Goal: Transaction & Acquisition: Purchase product/service

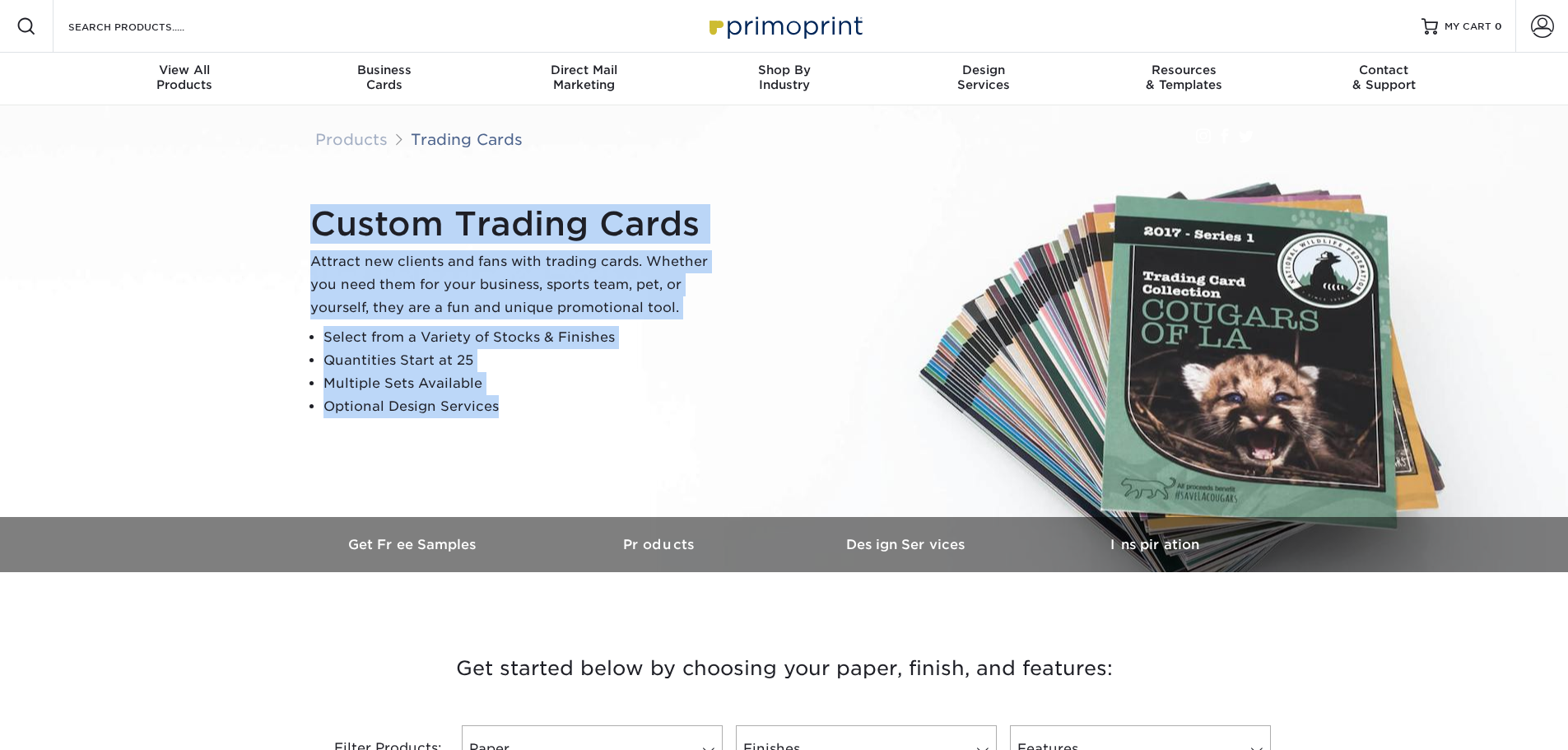
drag, startPoint x: 305, startPoint y: 324, endPoint x: 528, endPoint y: 406, distance: 237.6
click at [528, 406] on div "Custom Trading Cards Attract new clients and fans with trading cards. Whether y…" at bounding box center [791, 311] width 988 height 227
click at [528, 406] on li "Optional Design Services" at bounding box center [522, 407] width 398 height 23
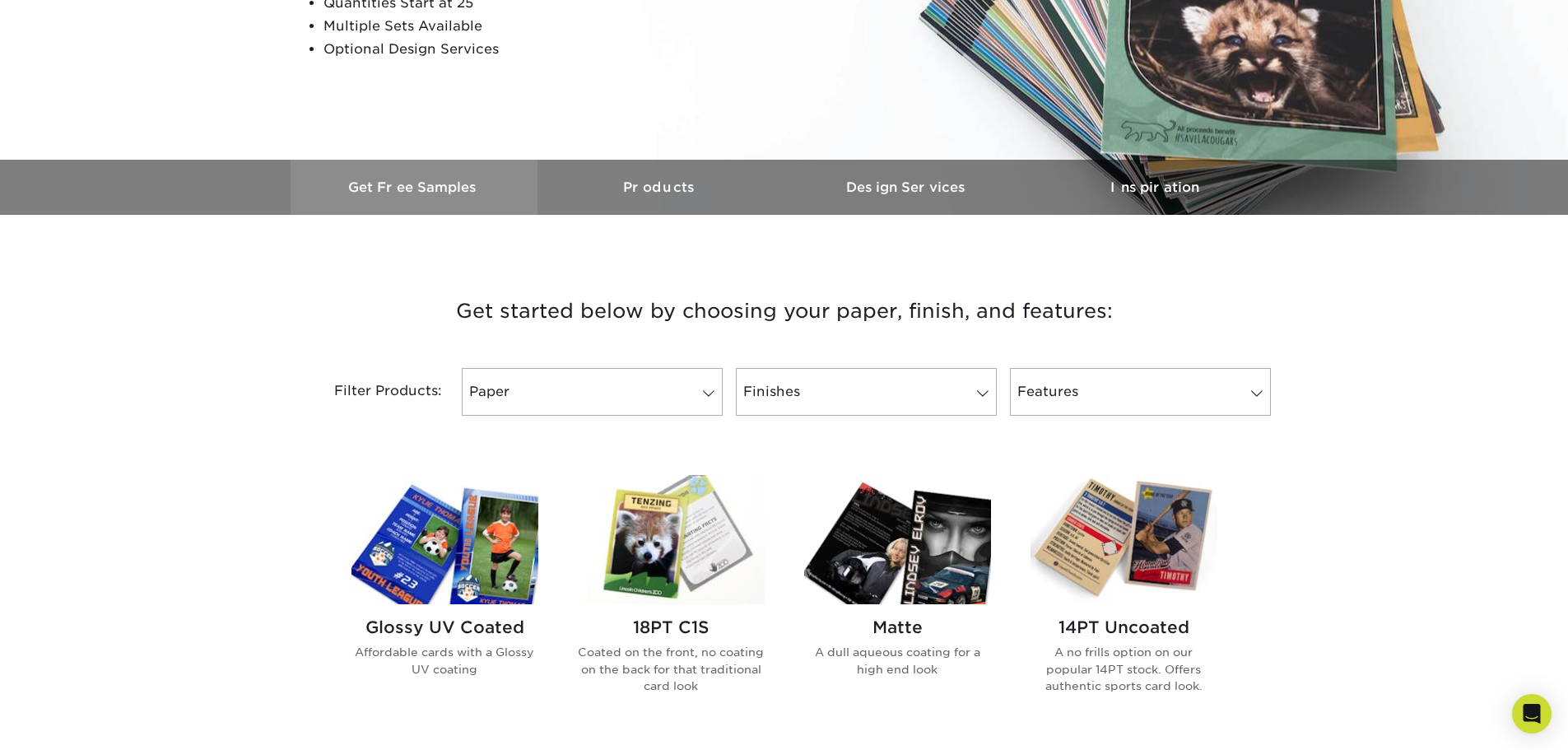
scroll to position [411, 0]
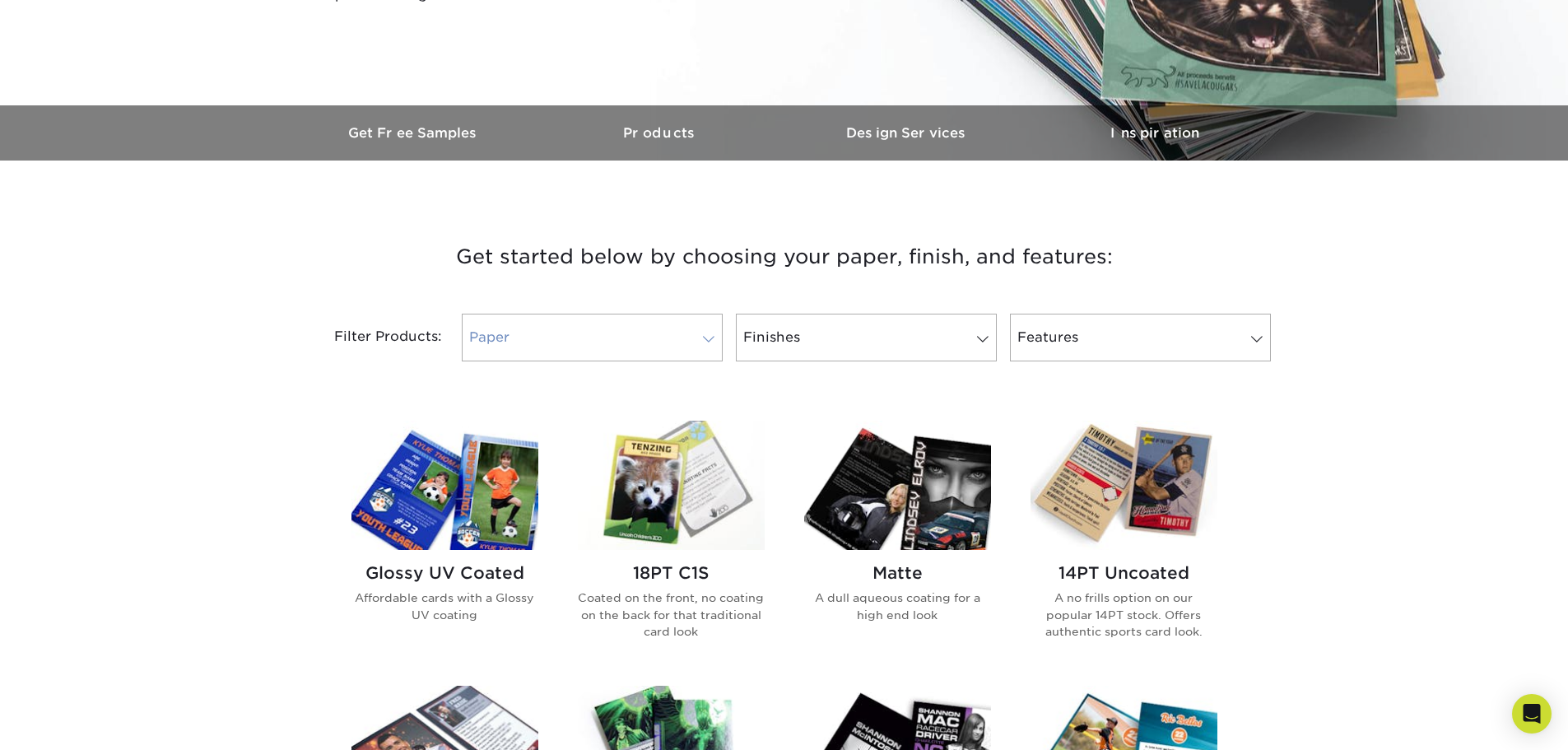
click at [644, 349] on link "Paper" at bounding box center [592, 337] width 261 height 48
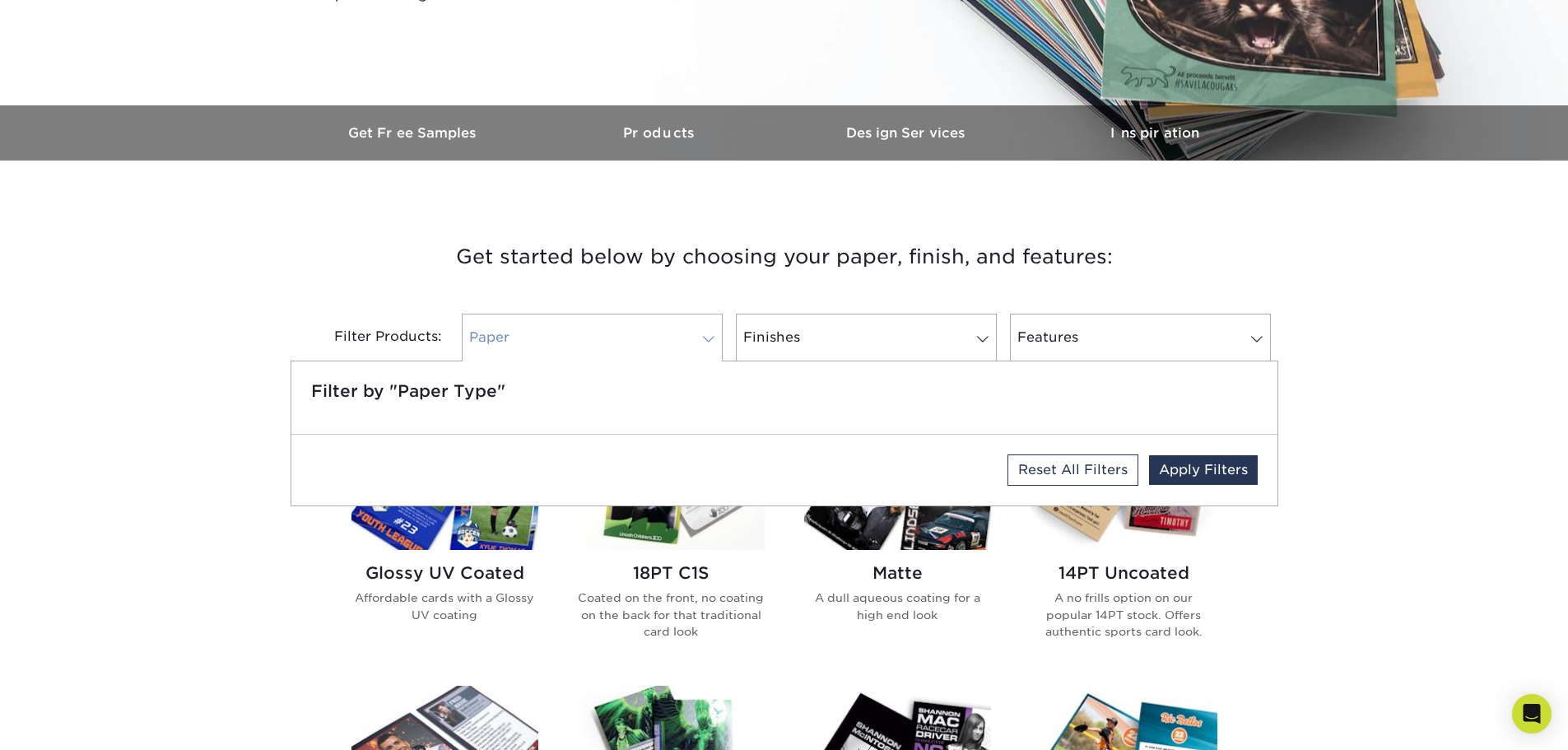
click at [644, 349] on link "Paper" at bounding box center [592, 337] width 261 height 48
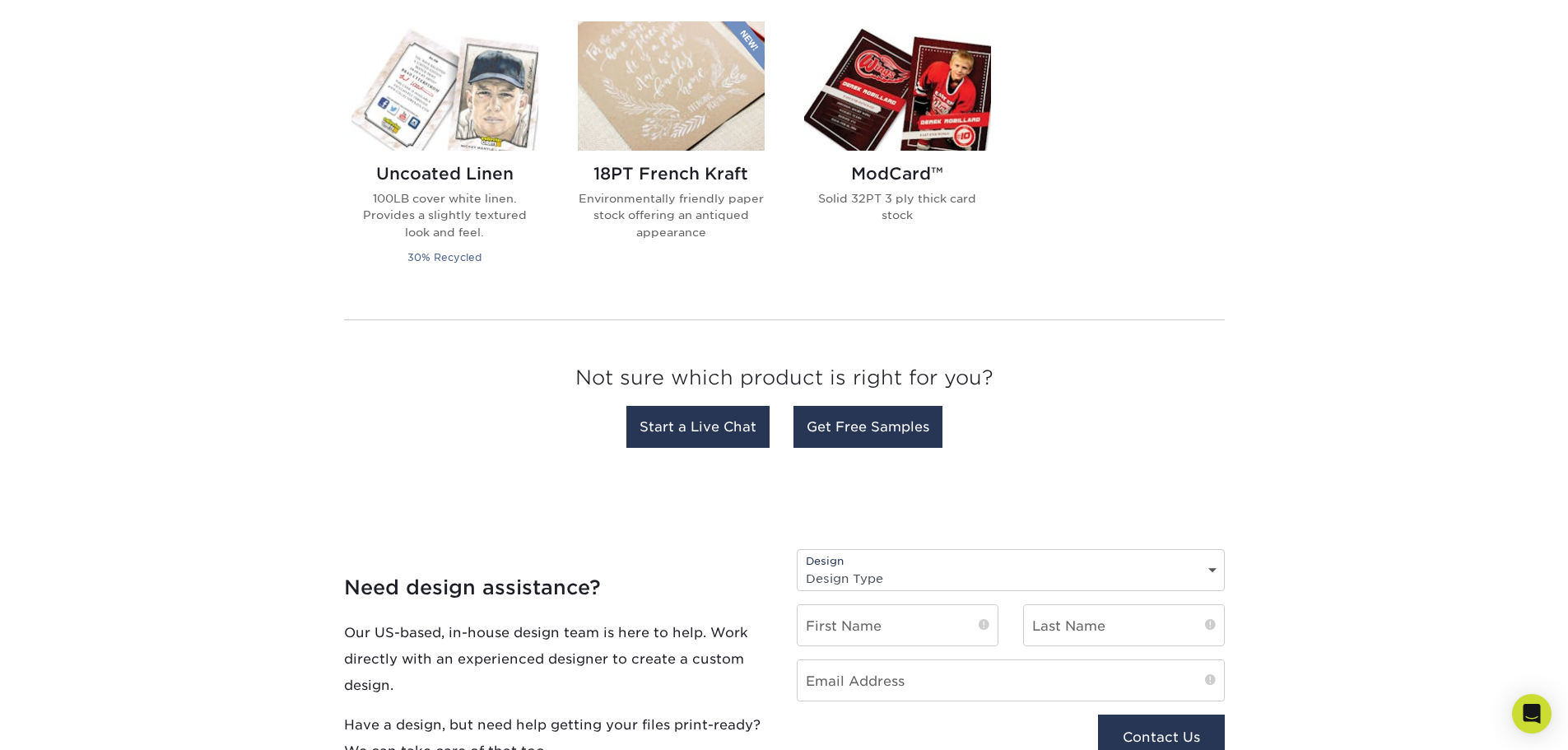
scroll to position [1399, 0]
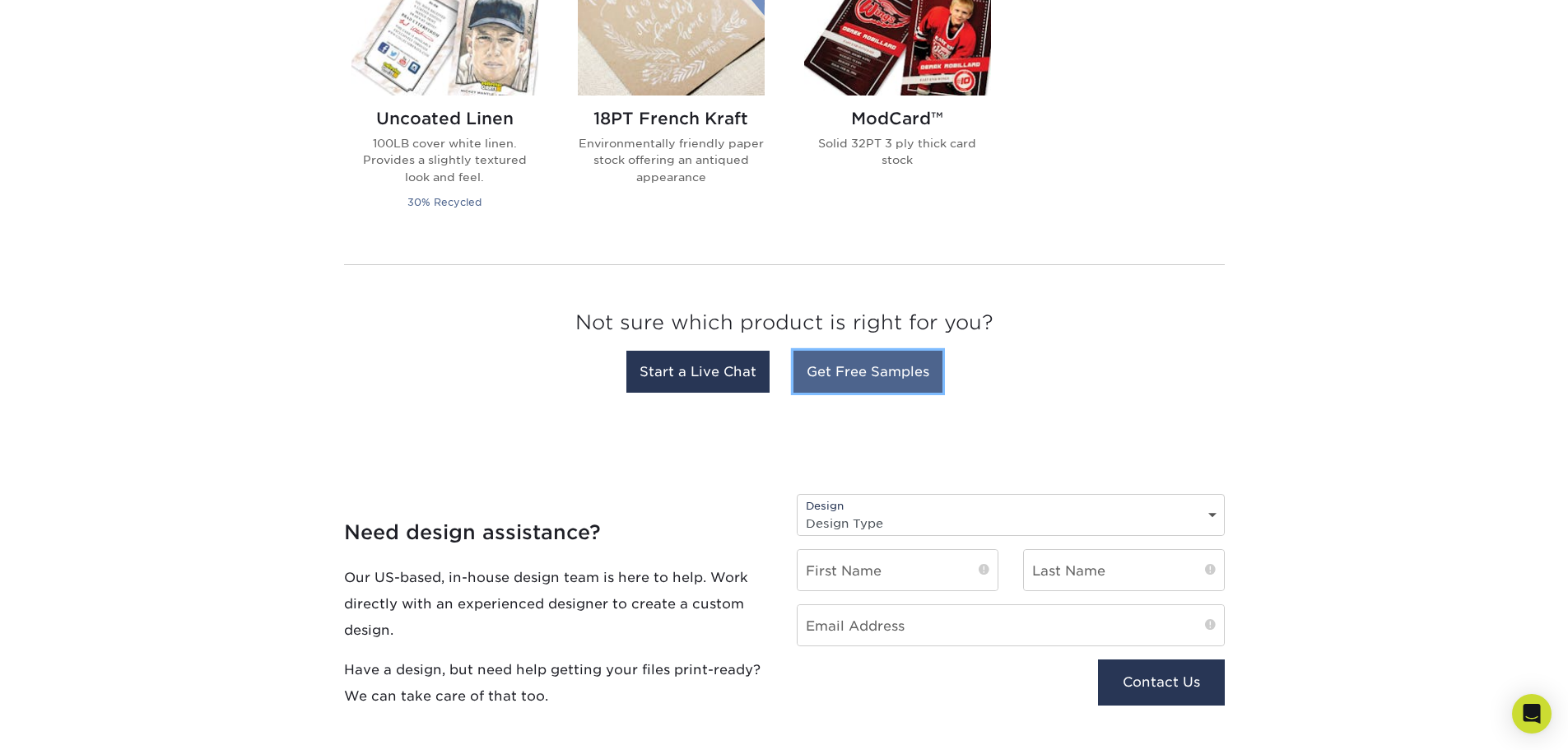
click at [826, 375] on link "Get Free Samples" at bounding box center [868, 371] width 149 height 42
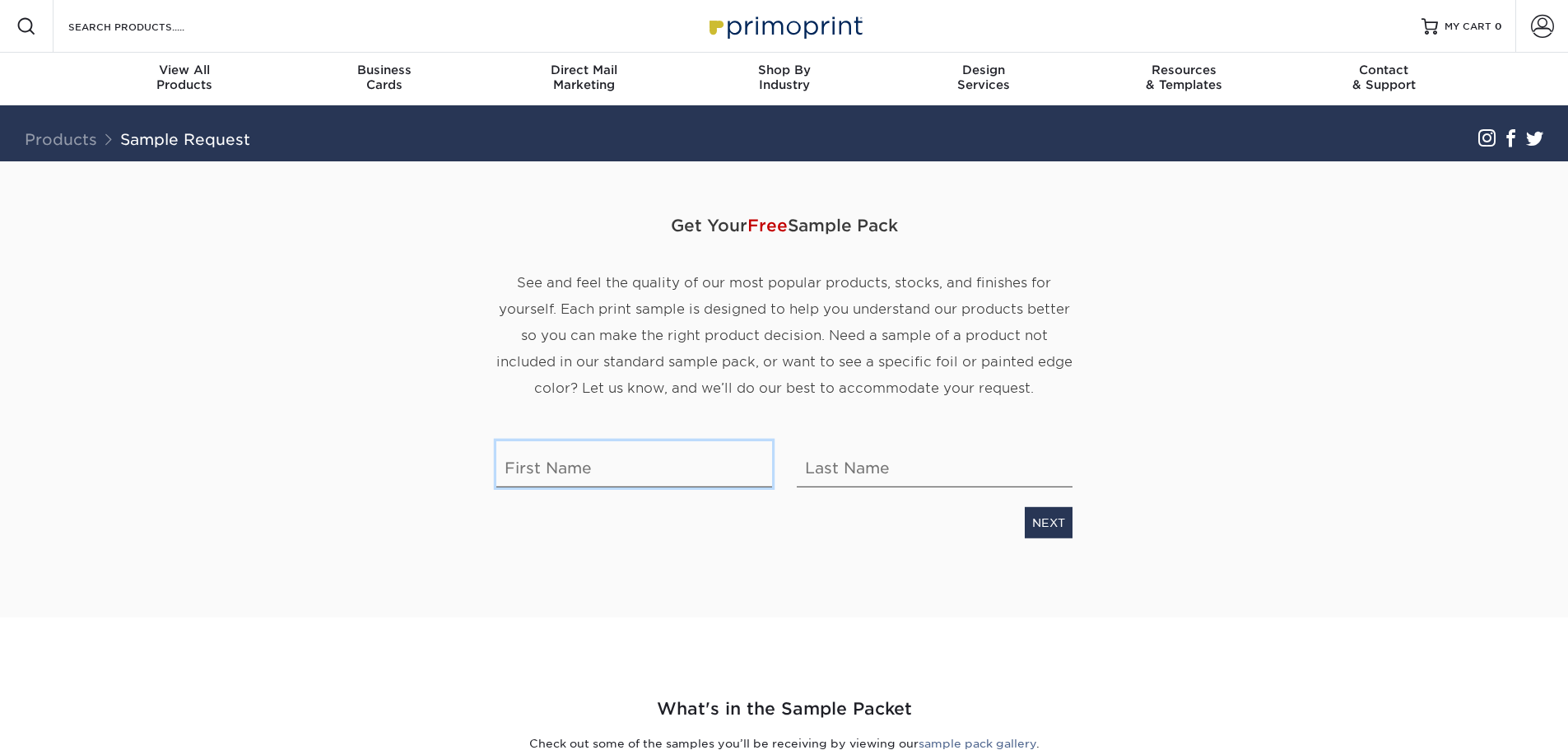
click at [592, 471] on input "text" at bounding box center [634, 464] width 276 height 46
type input "[PERSON_NAME]"
click at [1043, 525] on link "NEXT" at bounding box center [1048, 523] width 48 height 31
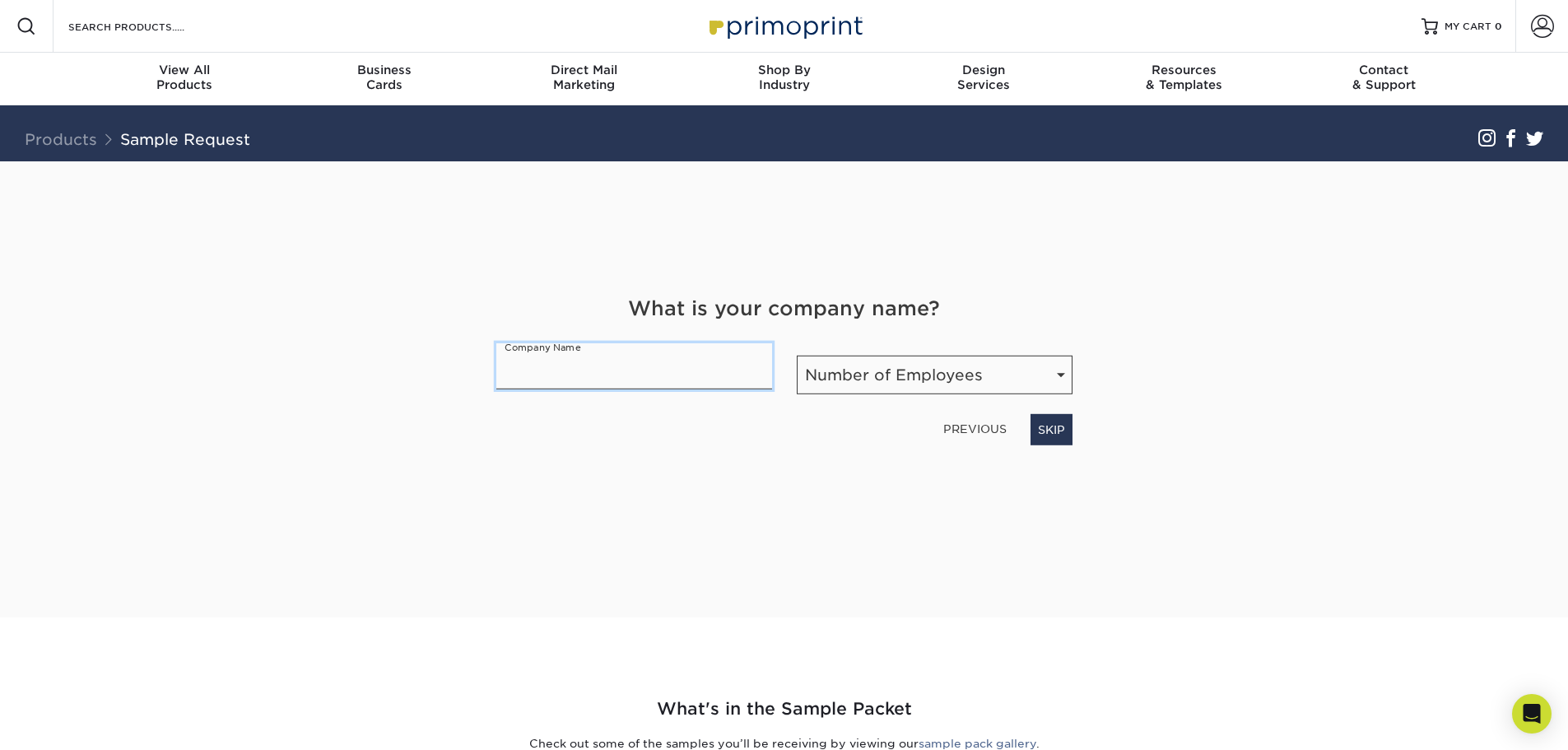
click at [607, 369] on input "text" at bounding box center [634, 366] width 276 height 46
click at [830, 386] on select "Number of Employees Self-employed 1-10 employees 11-50 employees 51-200 employe…" at bounding box center [935, 375] width 276 height 39
select select "Self-employed"
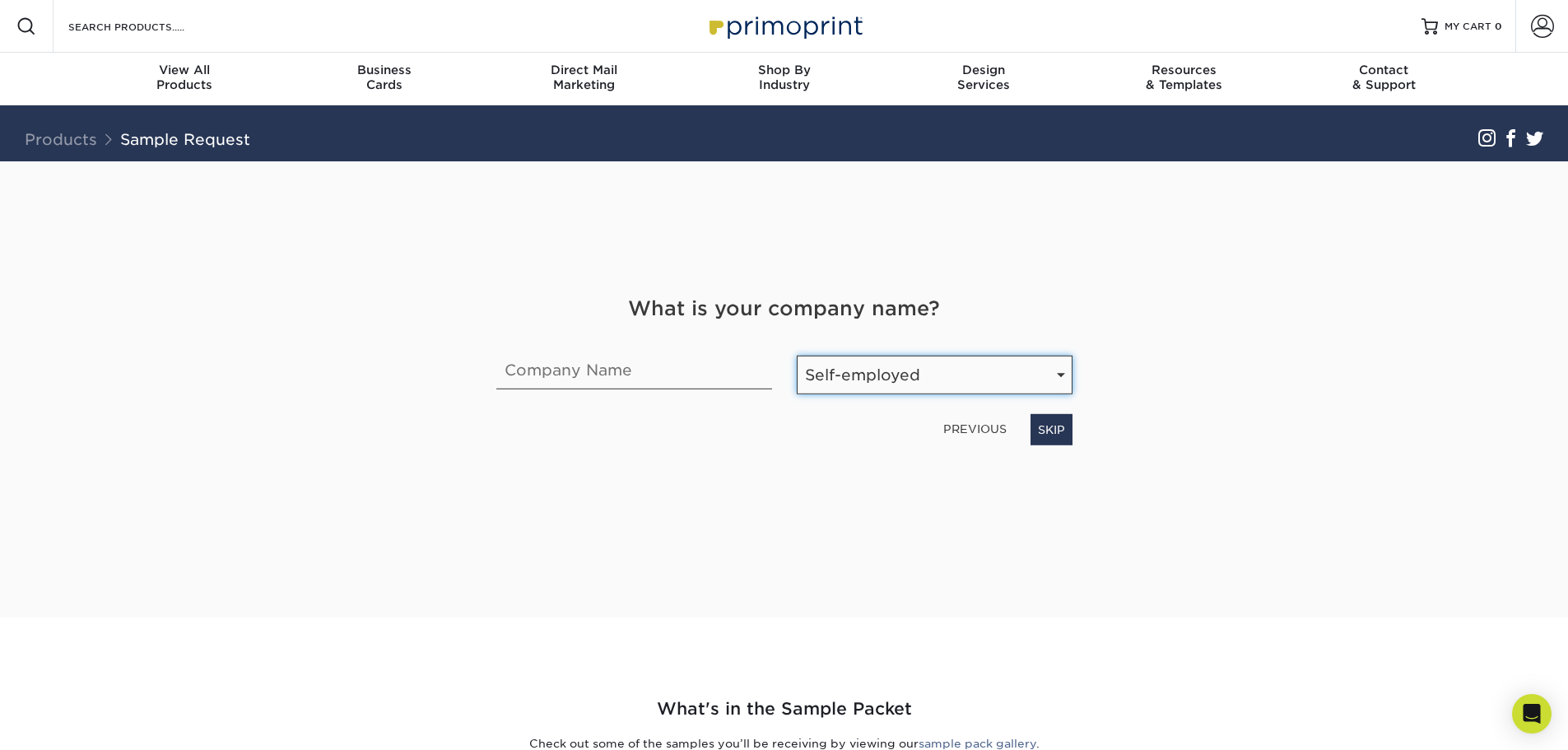
click at [797, 355] on select "Number of Employees Self-employed 1-10 employees 11-50 employees 51-200 employe…" at bounding box center [935, 375] width 276 height 39
click at [1031, 427] on link "NEXT" at bounding box center [1048, 430] width 48 height 31
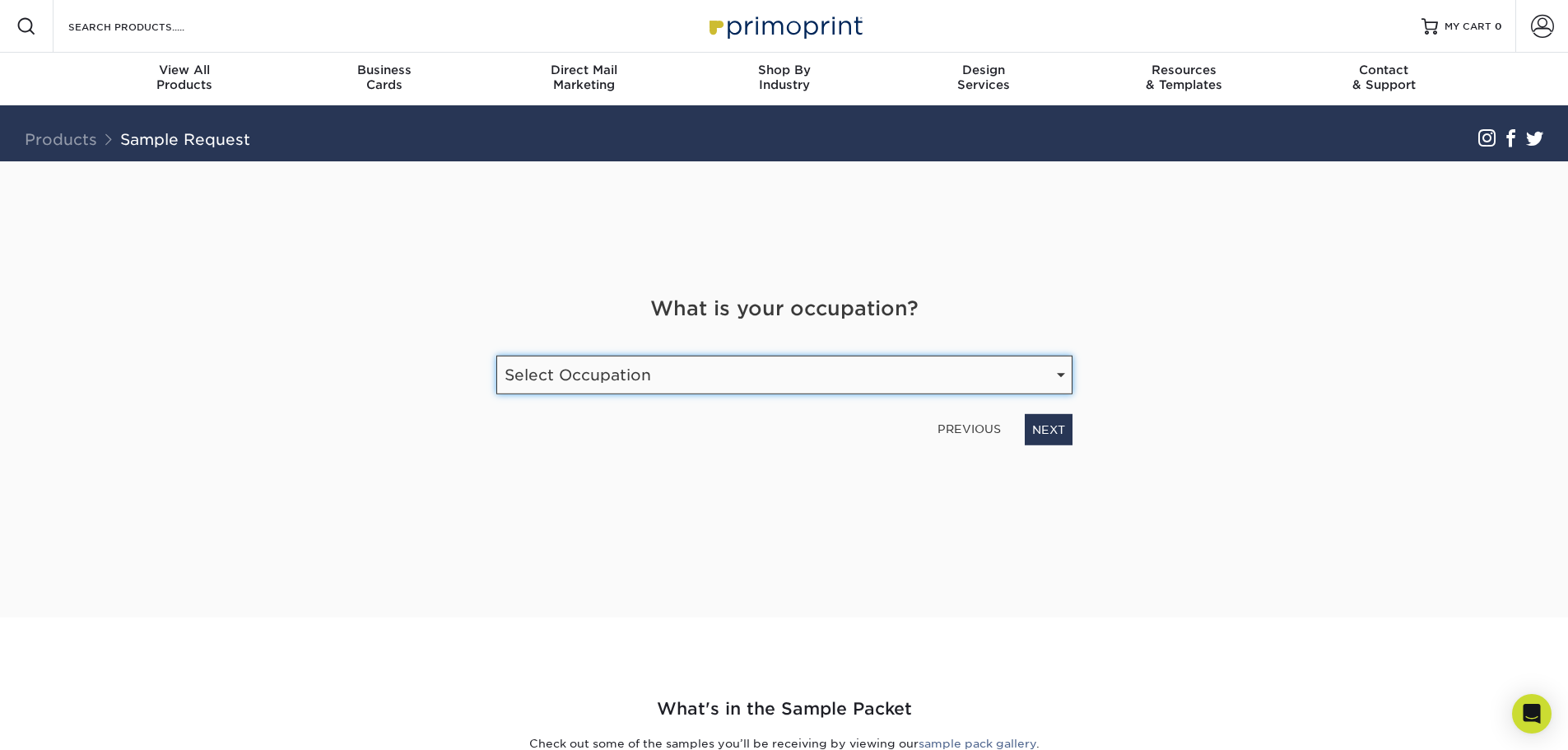
click at [969, 388] on select "Select Occupation Agency Automotive Blogger Cleaning Services Construction Educ…" at bounding box center [784, 375] width 576 height 39
select select "Other"
click at [496, 355] on select "Select Occupation Agency Automotive Blogger Cleaning Services Construction Educ…" at bounding box center [784, 375] width 576 height 39
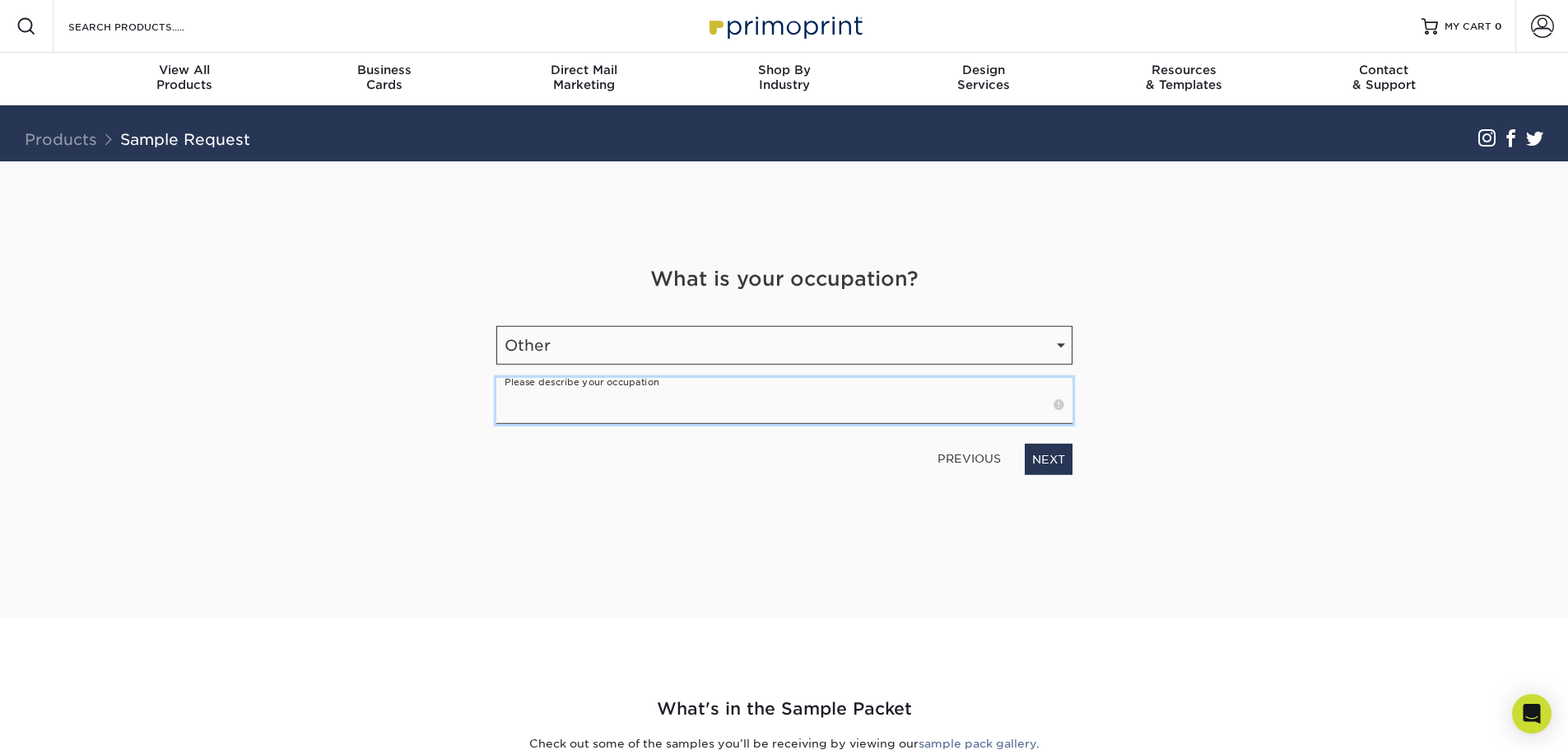
click at [798, 401] on input "text" at bounding box center [784, 400] width 576 height 46
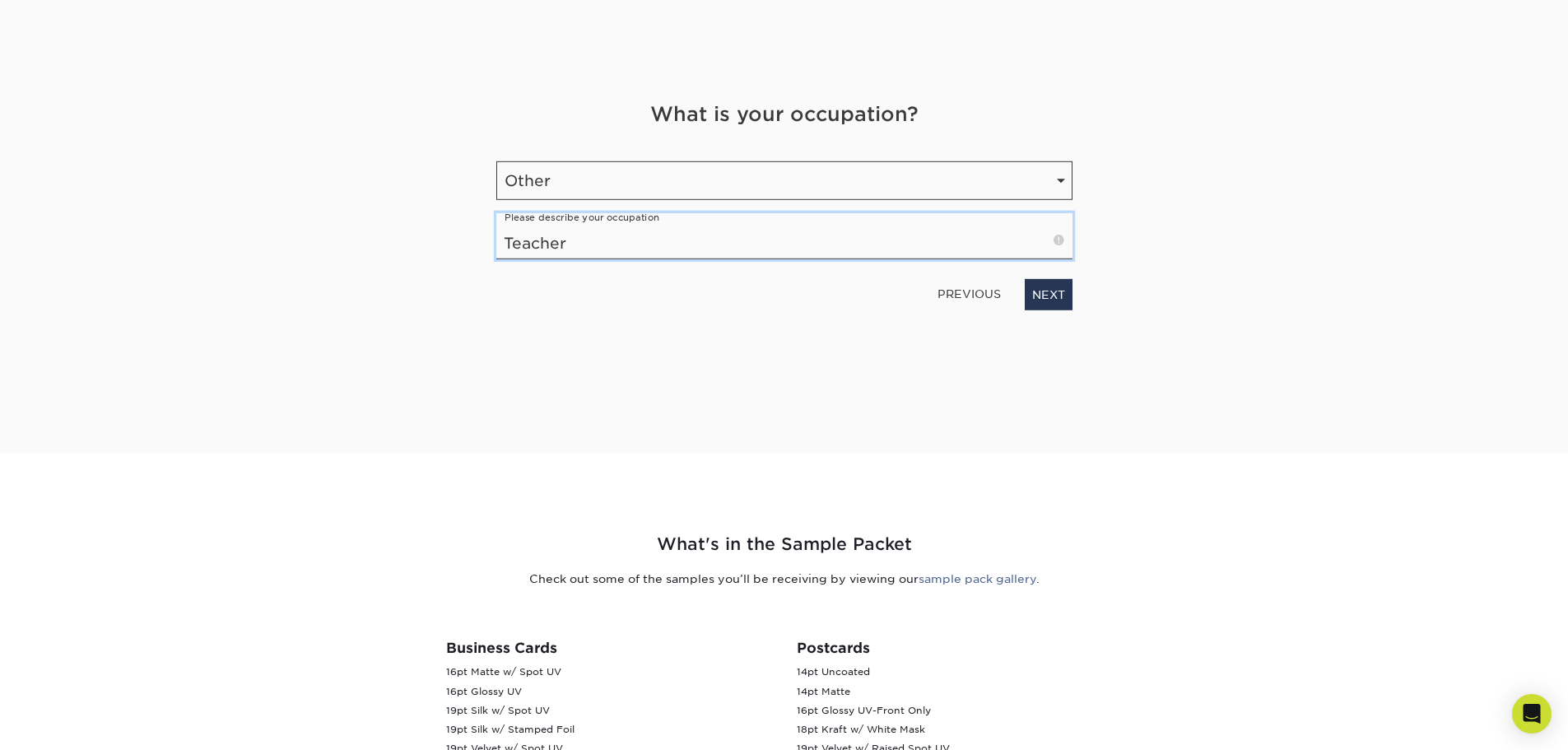
scroll to position [82, 0]
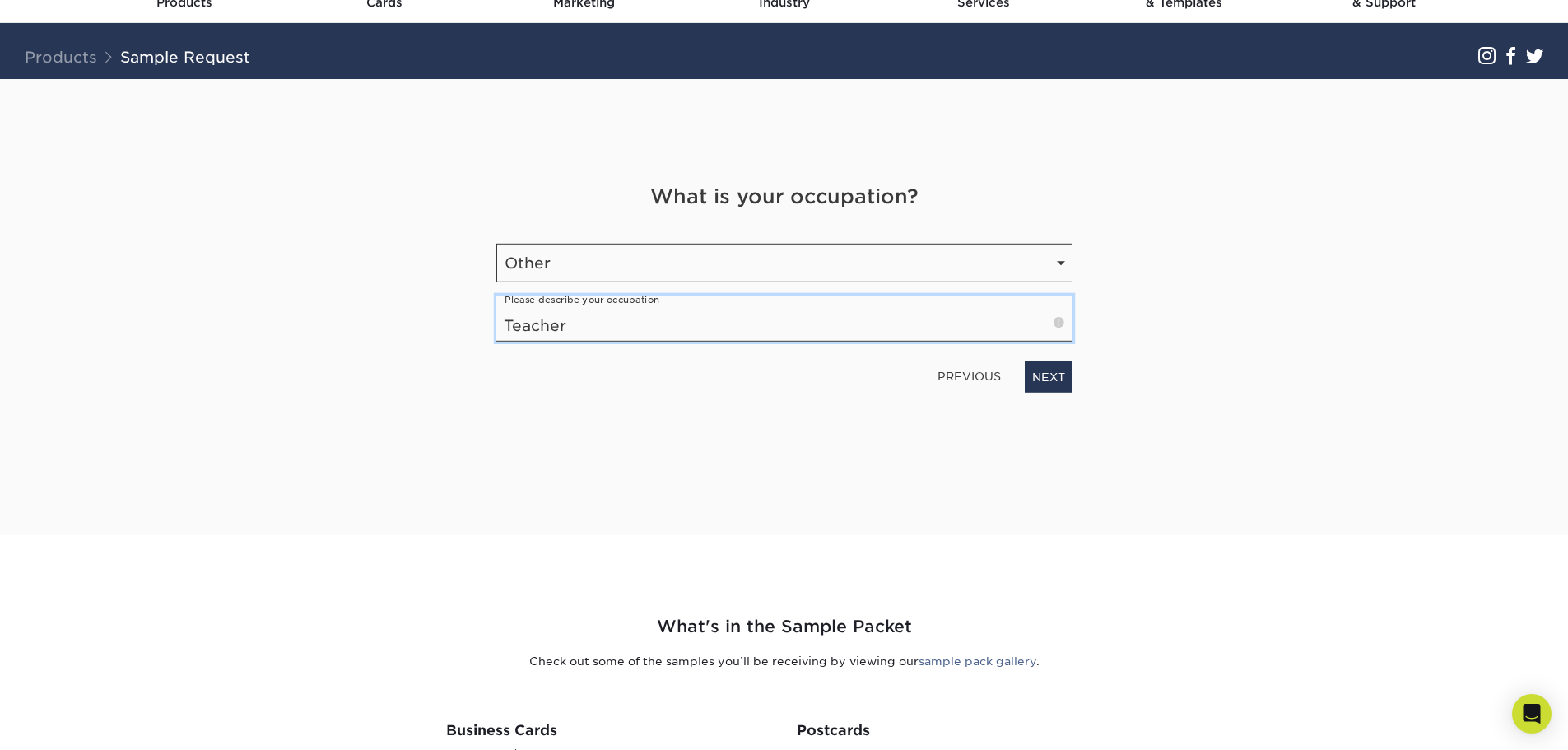
type input "Teacher"
drag, startPoint x: 659, startPoint y: 663, endPoint x: 1037, endPoint y: 653, distance: 378.1
click at [1037, 653] on p "Check out some of the samples you’ll be receiving by viewing our sample pack ga…" at bounding box center [784, 661] width 963 height 17
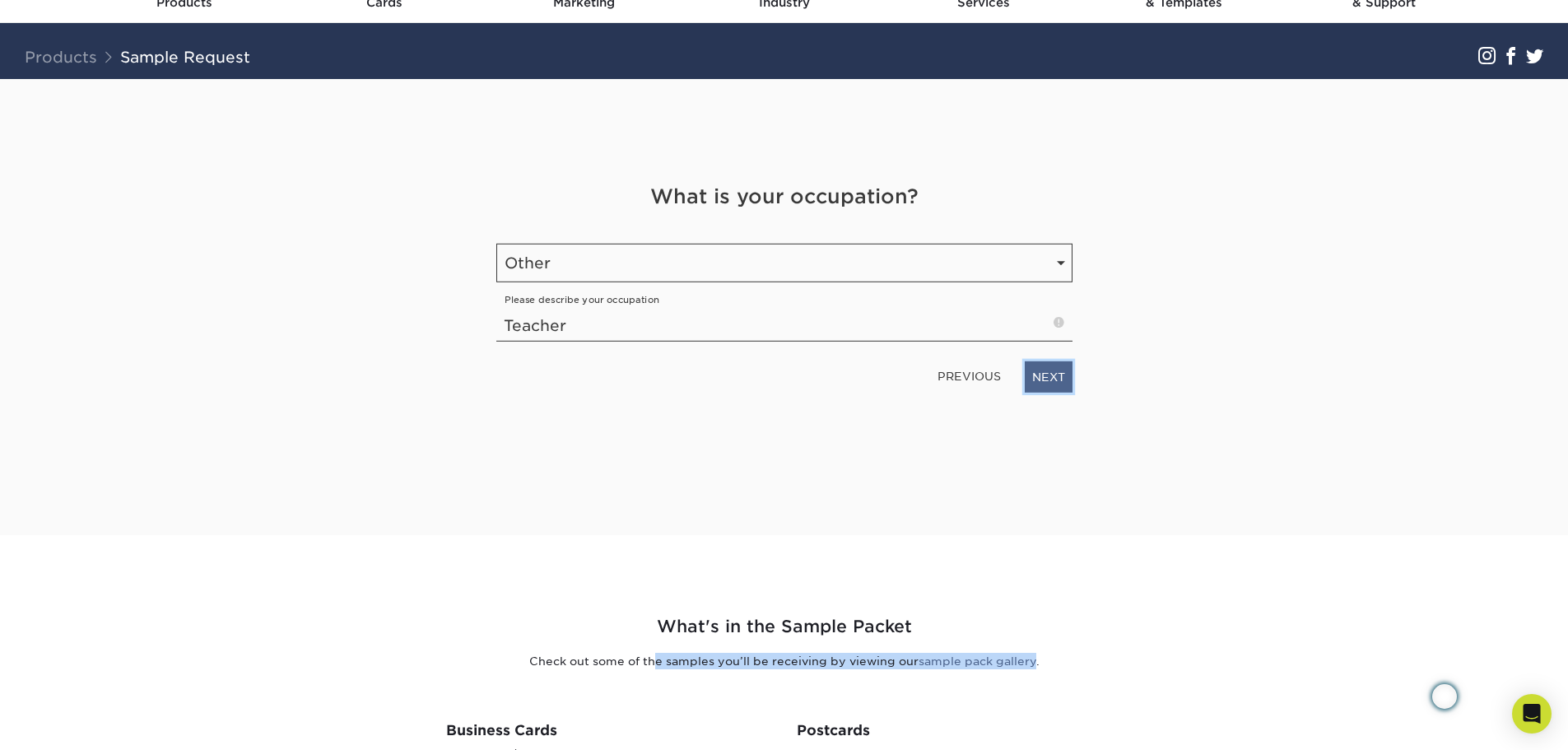
click at [1052, 380] on link "NEXT" at bounding box center [1048, 377] width 48 height 31
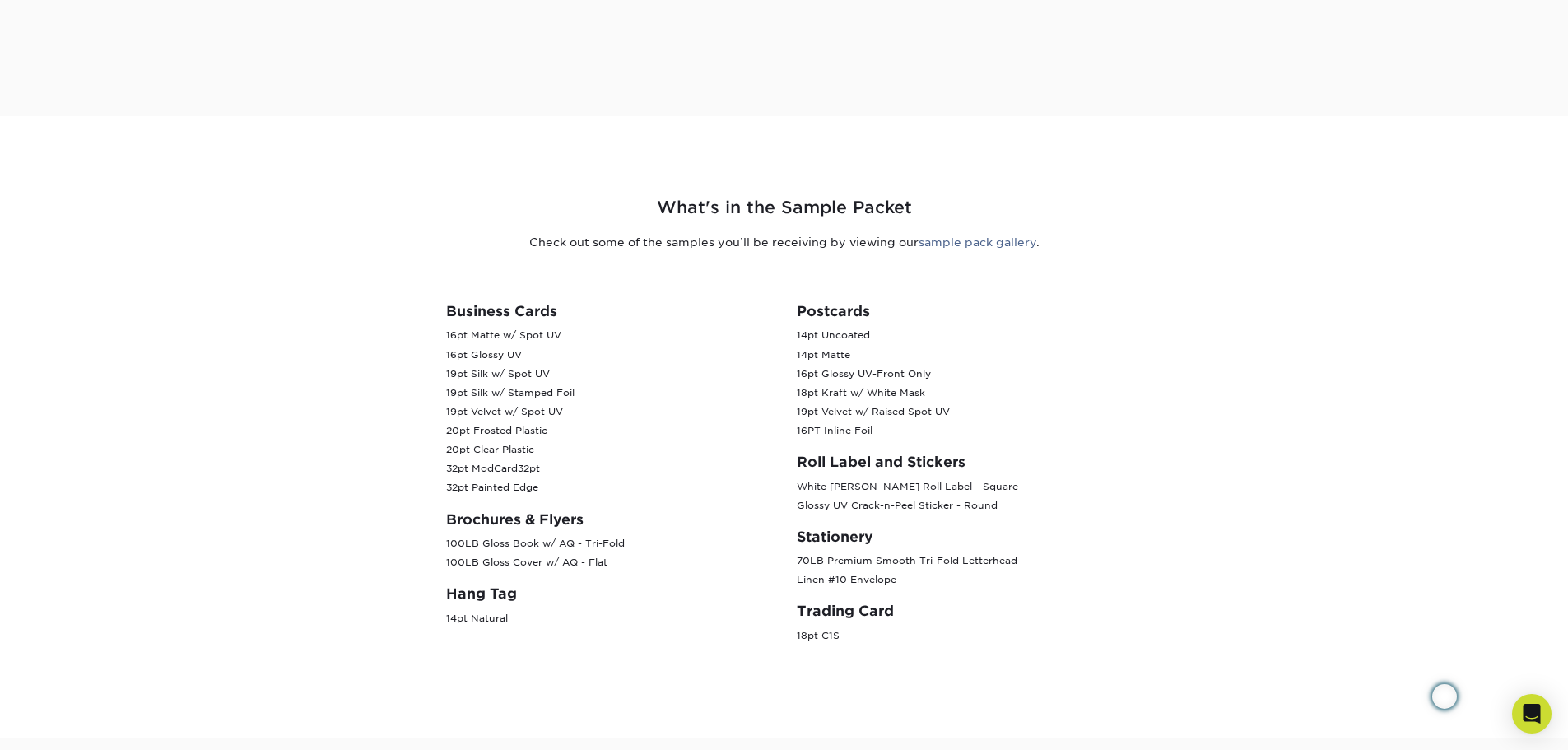
scroll to position [577, 0]
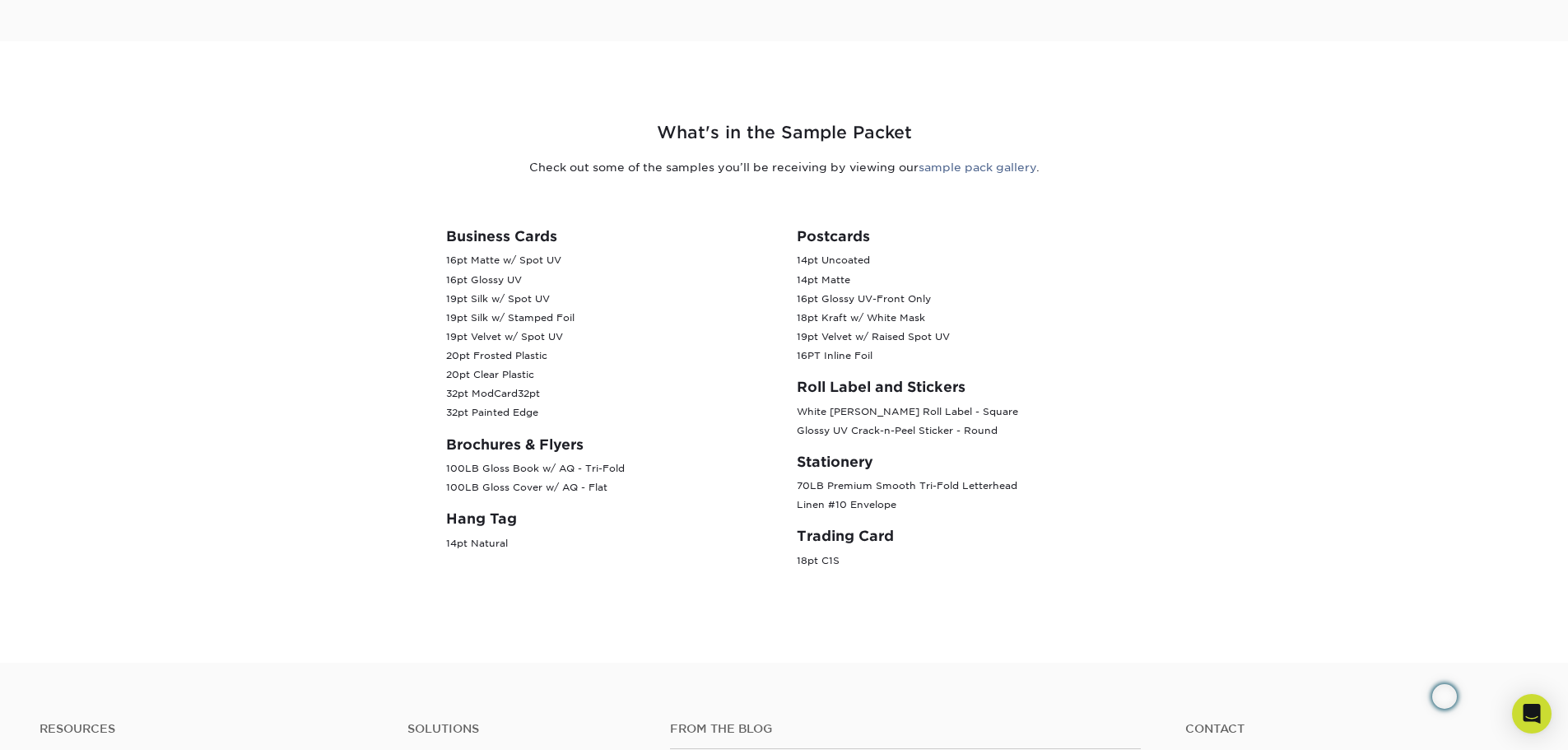
drag, startPoint x: 437, startPoint y: 235, endPoint x: 695, endPoint y: 477, distance: 353.7
click at [695, 477] on div "Business Cards 16pt Matte w/ Spot UV 16pt Glossy UV 19pt Silk w/ Spot UV 19pt S…" at bounding box center [609, 405] width 350 height 355
click at [695, 477] on p "100LB Gloss Book w/ AQ - Tri-Fold 100LB Gloss Cover w/ AQ - Flat" at bounding box center [609, 478] width 326 height 38
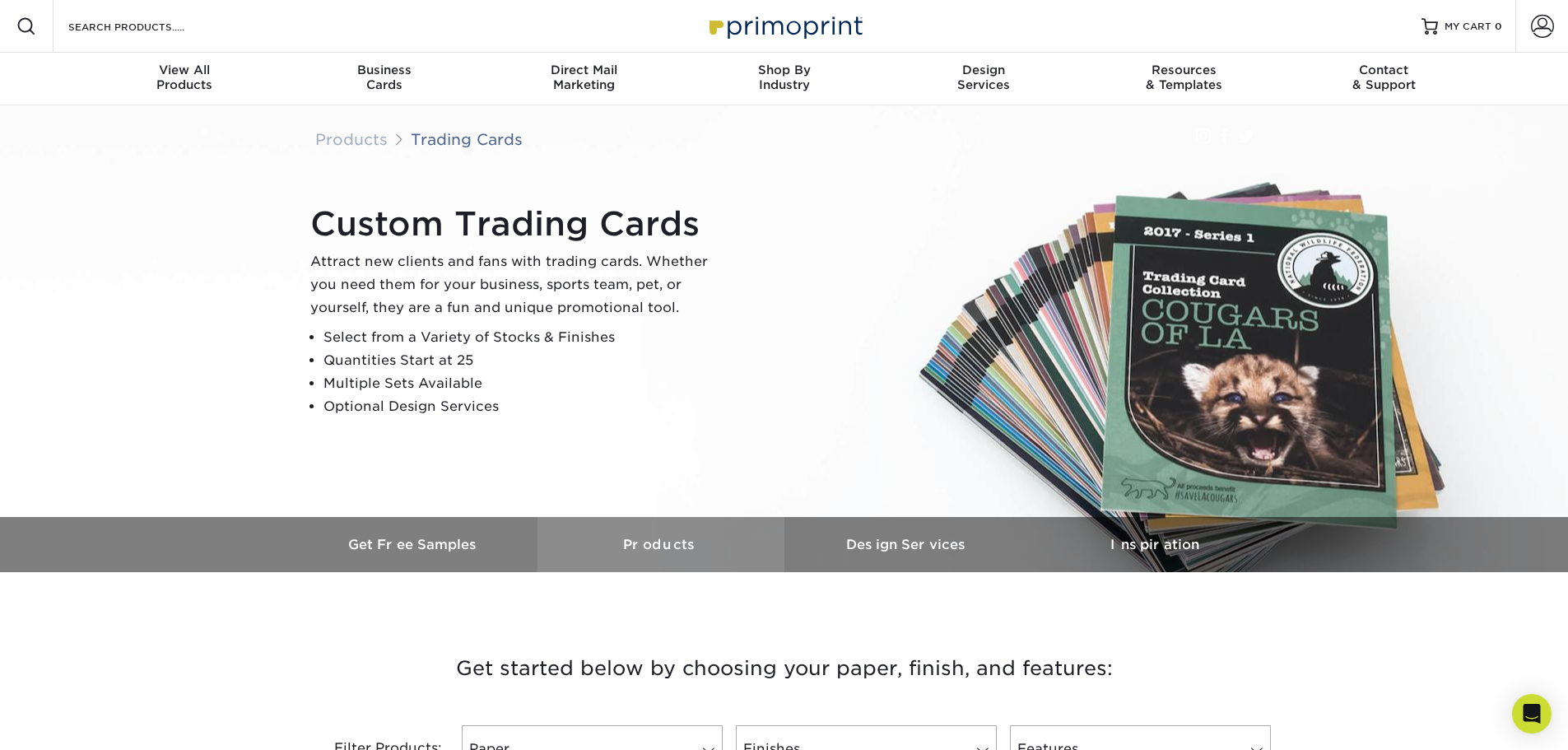
click at [725, 550] on h3 "Products" at bounding box center [661, 544] width 247 height 16
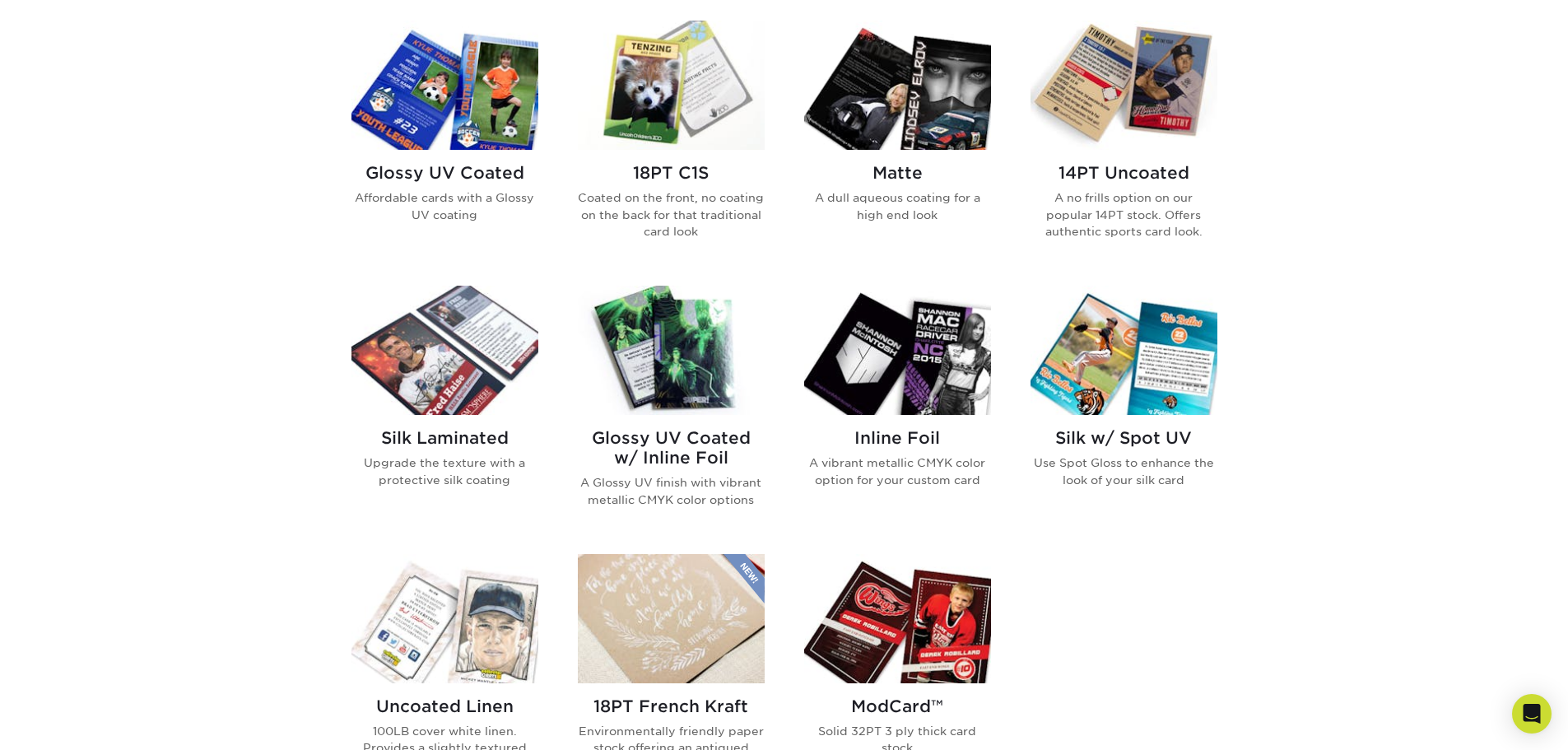
scroll to position [572, 0]
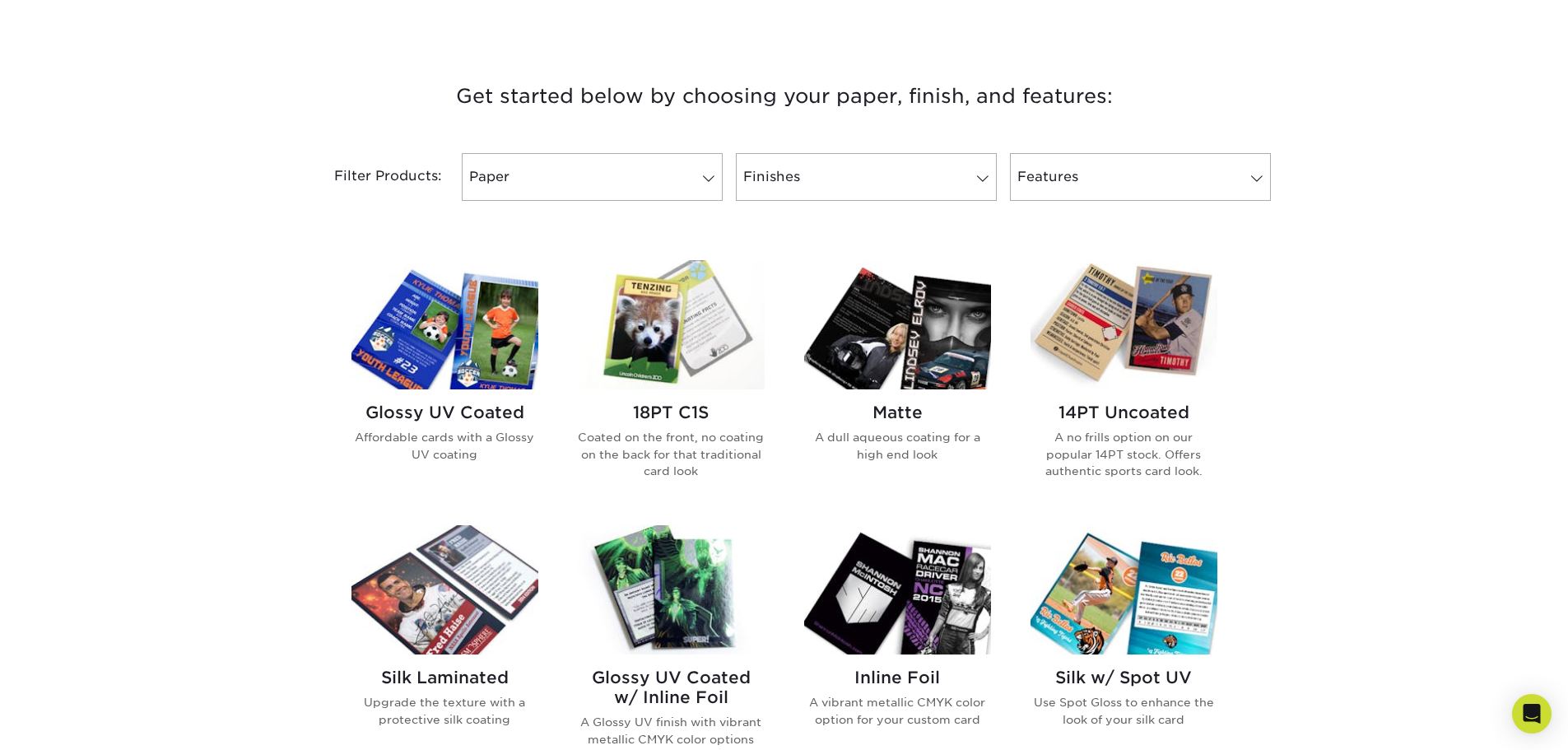
click at [506, 318] on img at bounding box center [444, 325] width 187 height 129
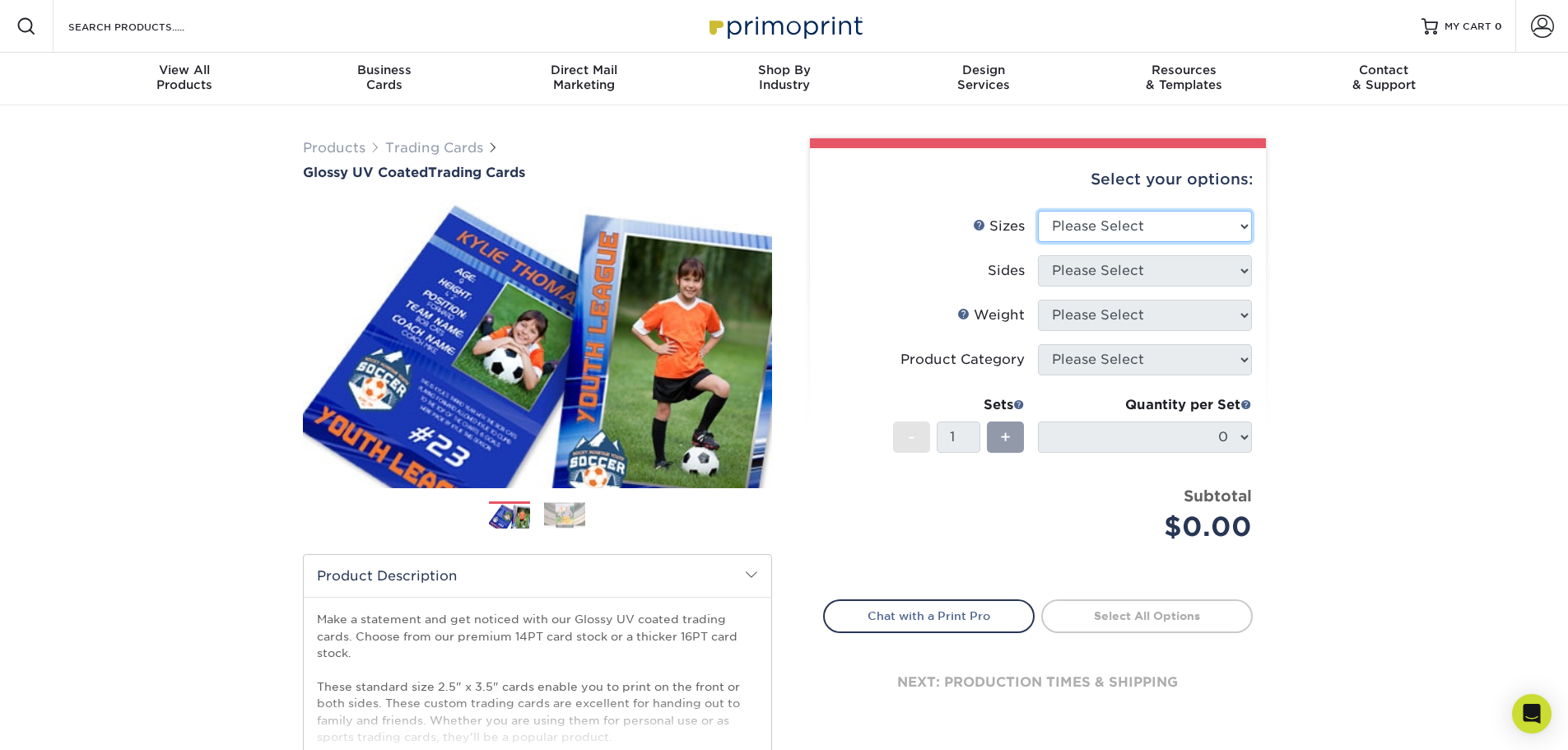
click at [1087, 220] on select "Please Select 2.5" x 3.5"" at bounding box center [1144, 226] width 214 height 31
select select "2.50x3.50"
click at [1038, 211] on select "Please Select 2.5" x 3.5"" at bounding box center [1144, 226] width 214 height 31
click at [1117, 271] on select "Please Select Print Both Sides Print Front Only" at bounding box center [1144, 271] width 214 height 31
select select "13abbda7-1d64-4f25-8bb2-c179b224825d"
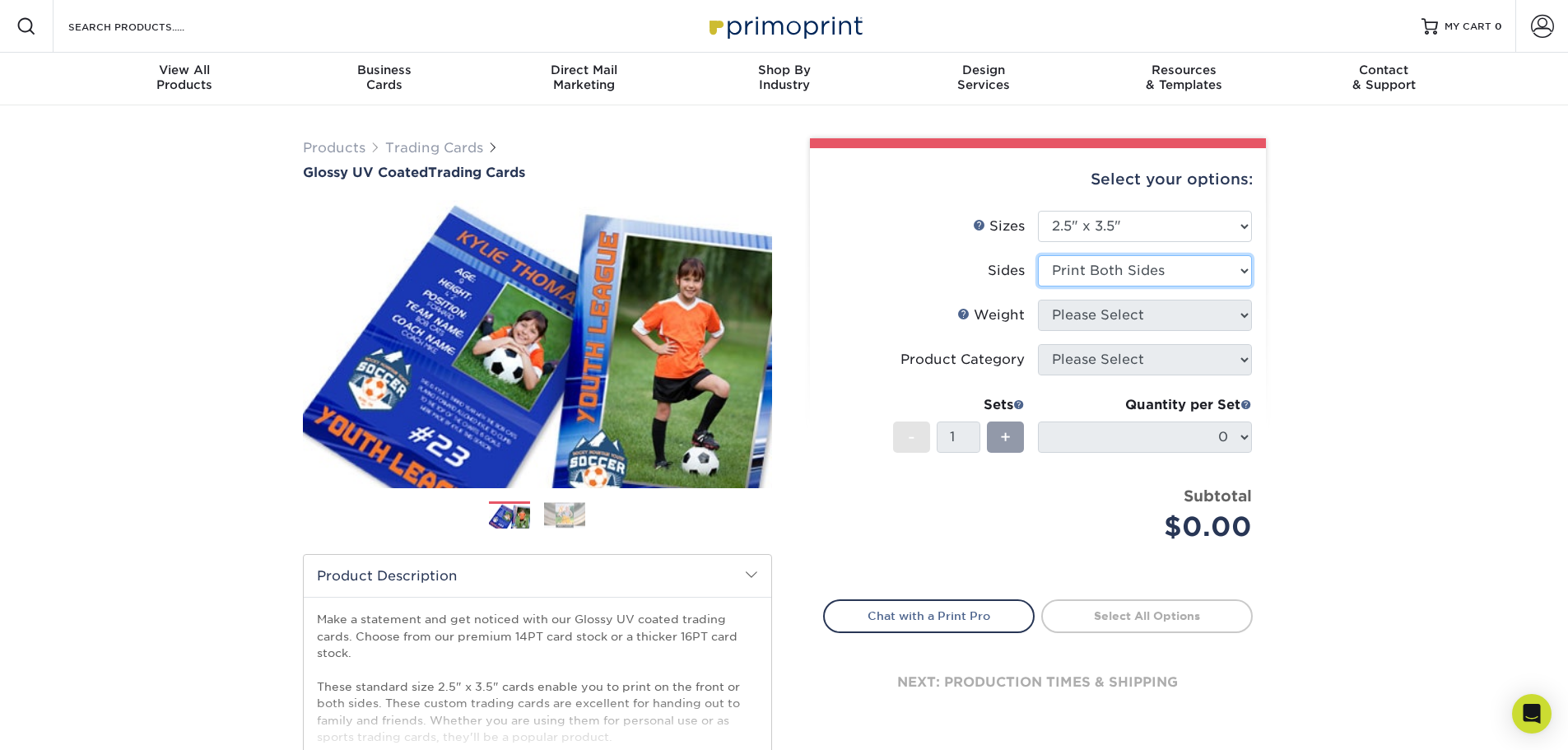
click at [1038, 256] on select "Please Select Print Both Sides Print Front Only" at bounding box center [1144, 271] width 214 height 31
click at [1106, 315] on select "Please Select 16PT 14PT 18PT C1S" at bounding box center [1144, 315] width 214 height 31
select select "16PT"
click at [1038, 300] on select "Please Select 16PT 14PT 18PT C1S" at bounding box center [1144, 315] width 214 height 31
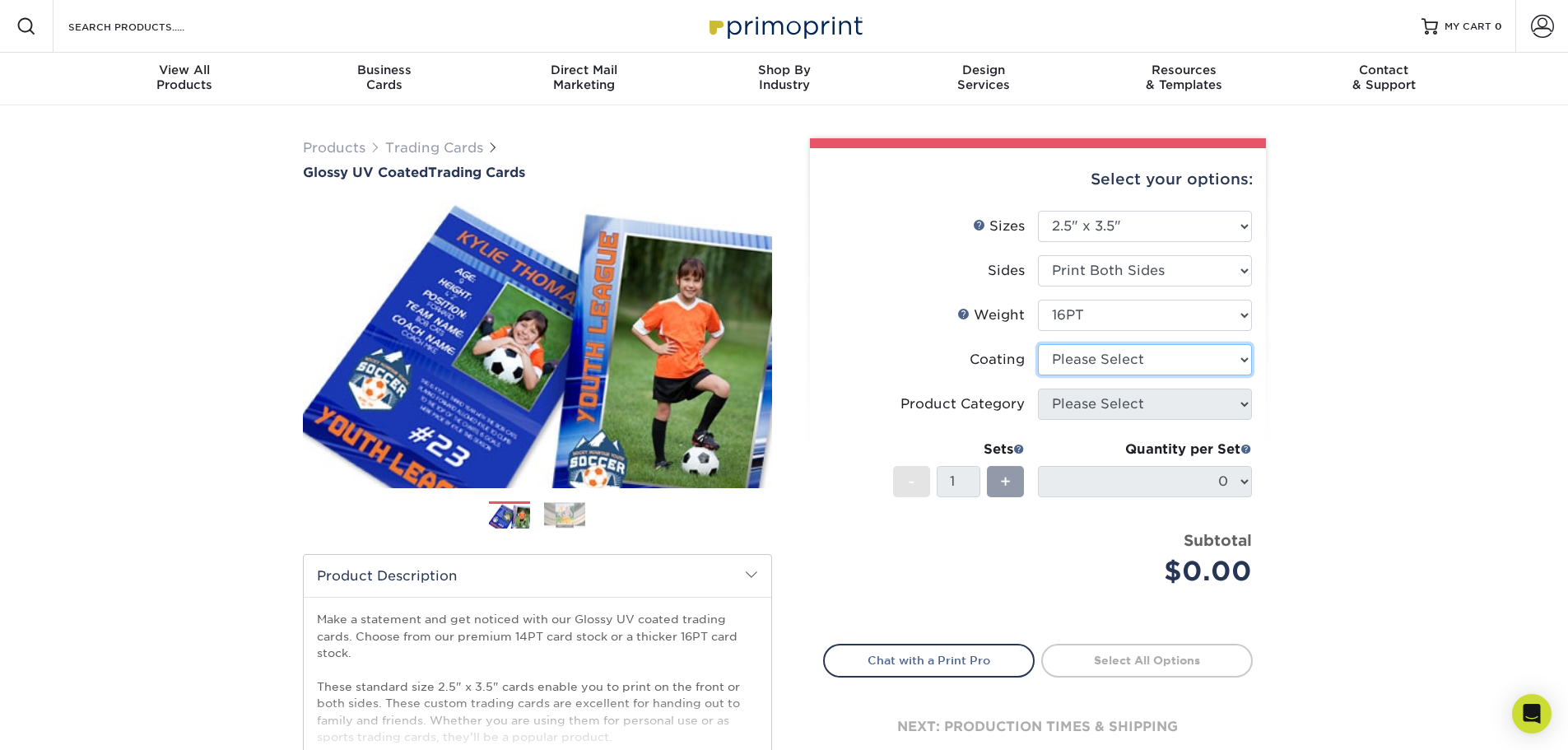
click at [1210, 352] on select at bounding box center [1144, 359] width 214 height 31
select select "1e8116af-acfc-44b1-83dc-8181aa338834"
click at [1038, 344] on select at bounding box center [1144, 359] width 214 height 31
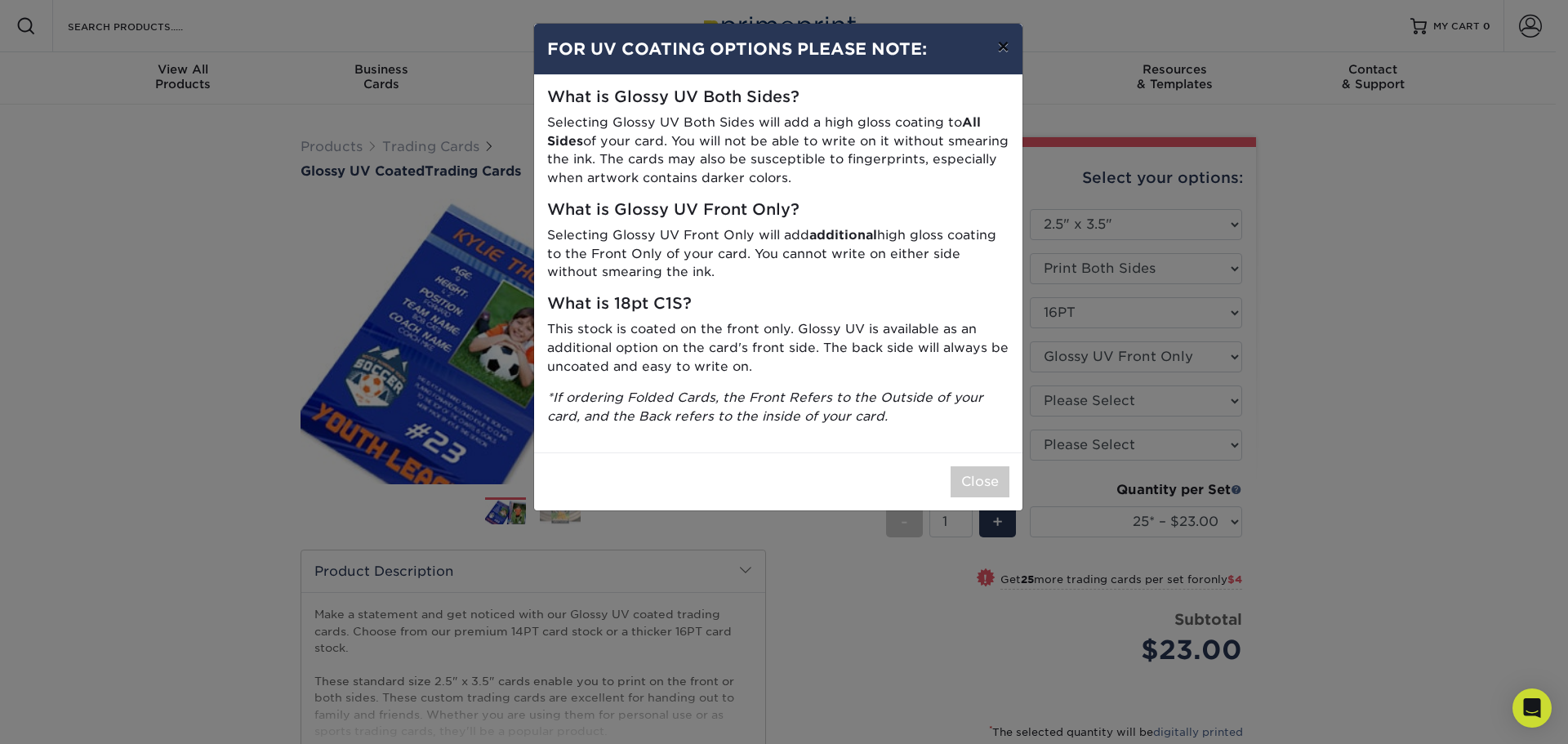
click at [1003, 52] on button "×" at bounding box center [1003, 46] width 38 height 46
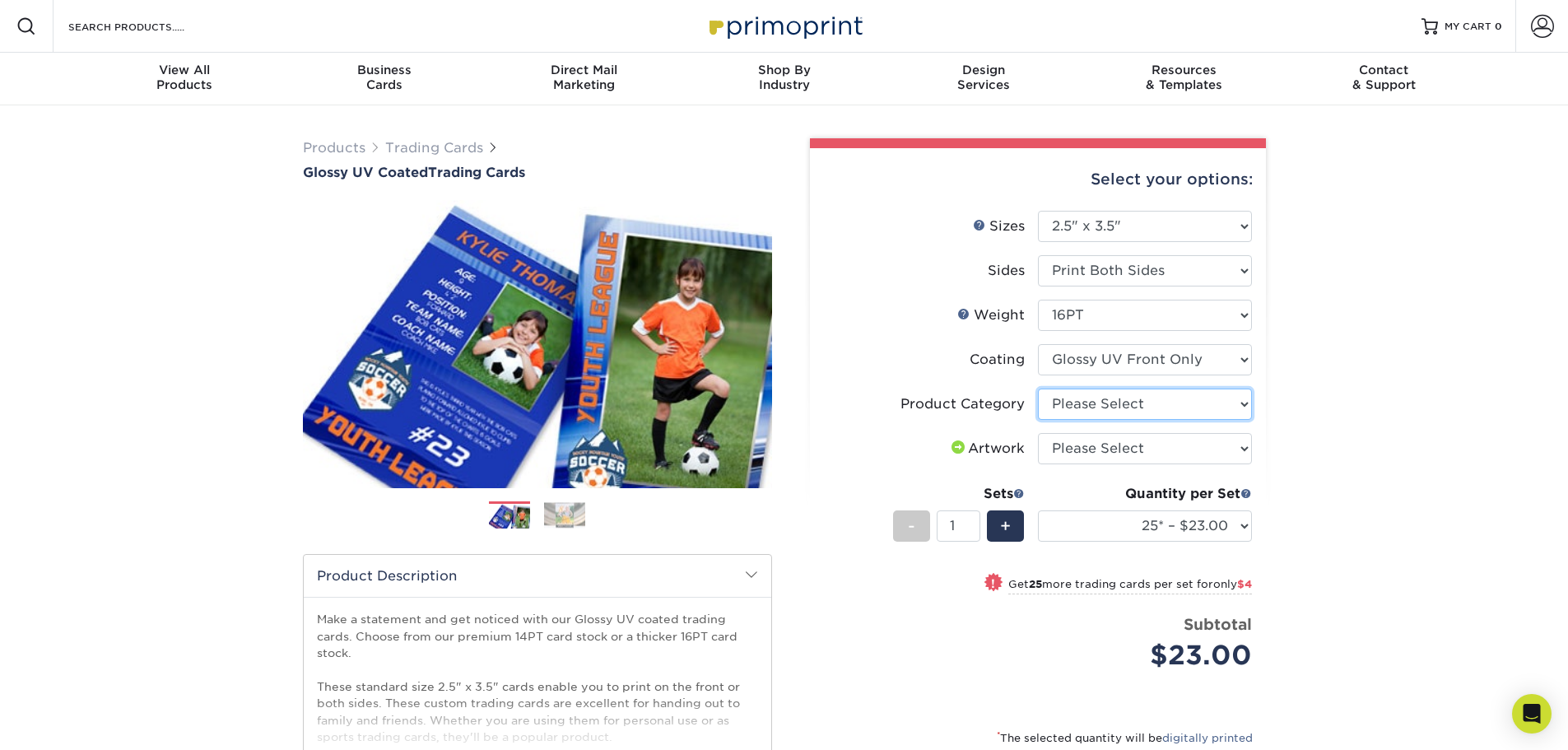
click at [1125, 397] on select "Please Select Trading Cards" at bounding box center [1144, 404] width 214 height 31
select select "c2f9bce9-36c2-409d-b101-c29d9d031e18"
click at [1038, 389] on select "Please Select Trading Cards" at bounding box center [1144, 404] width 214 height 31
click at [1112, 445] on select "Please Select I will upload files I need a design - $100" at bounding box center [1144, 448] width 214 height 31
select select "upload"
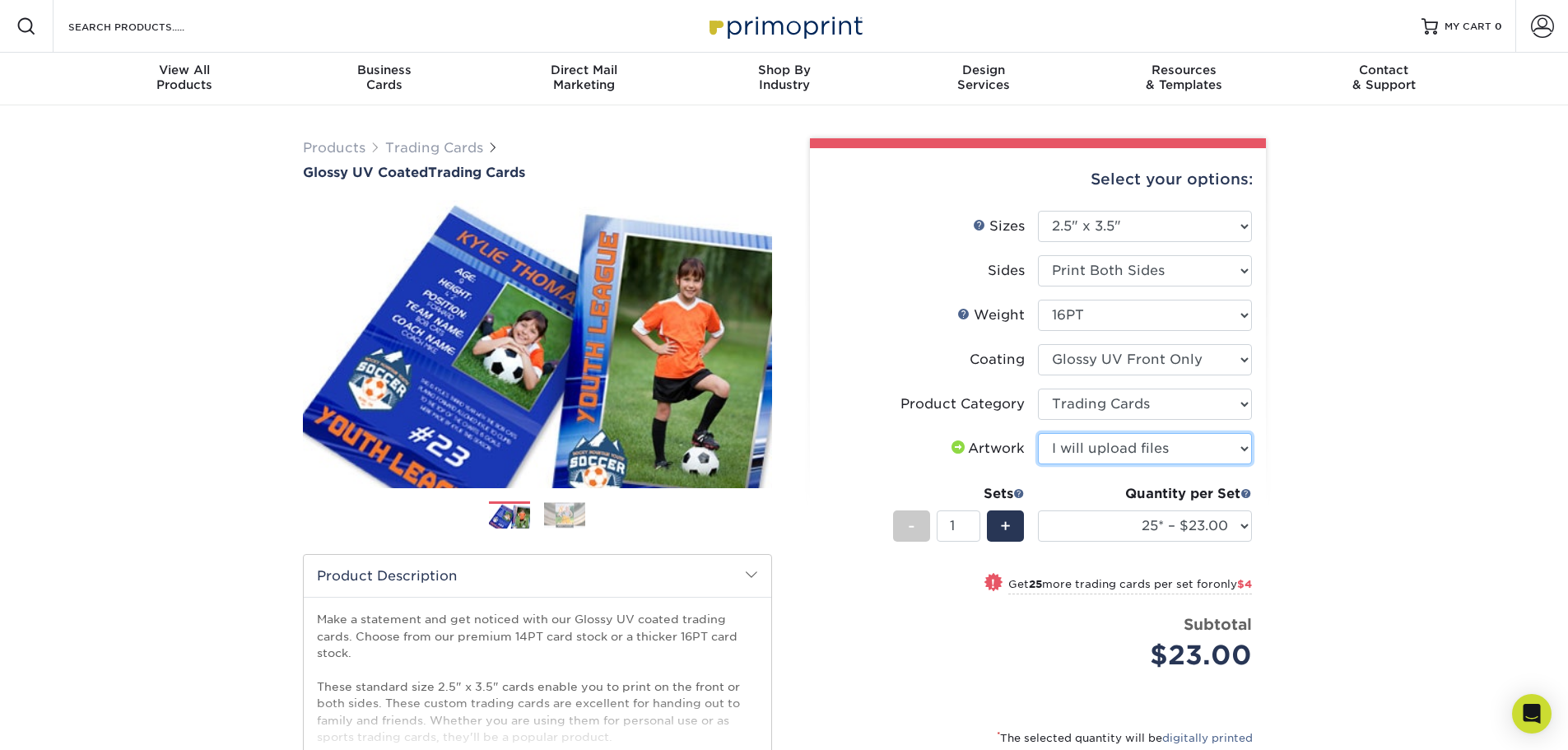
click at [1038, 433] on select "Please Select I will upload files I need a design - $100" at bounding box center [1144, 448] width 214 height 31
click at [1098, 524] on select "25* – $23.00 50* – $27.00 75* – $33.00 100* – $37.00 250* – $47.00 500 – $58.00…" at bounding box center [1144, 526] width 214 height 31
select select "50* – $27.00"
click at [1038, 510] on select "25* – $23.00 50* – $27.00 75* – $33.00 100* – $37.00 250* – $47.00 500 – $58.00…" at bounding box center [1144, 526] width 214 height 31
click at [1021, 534] on div "+" at bounding box center [1005, 526] width 37 height 31
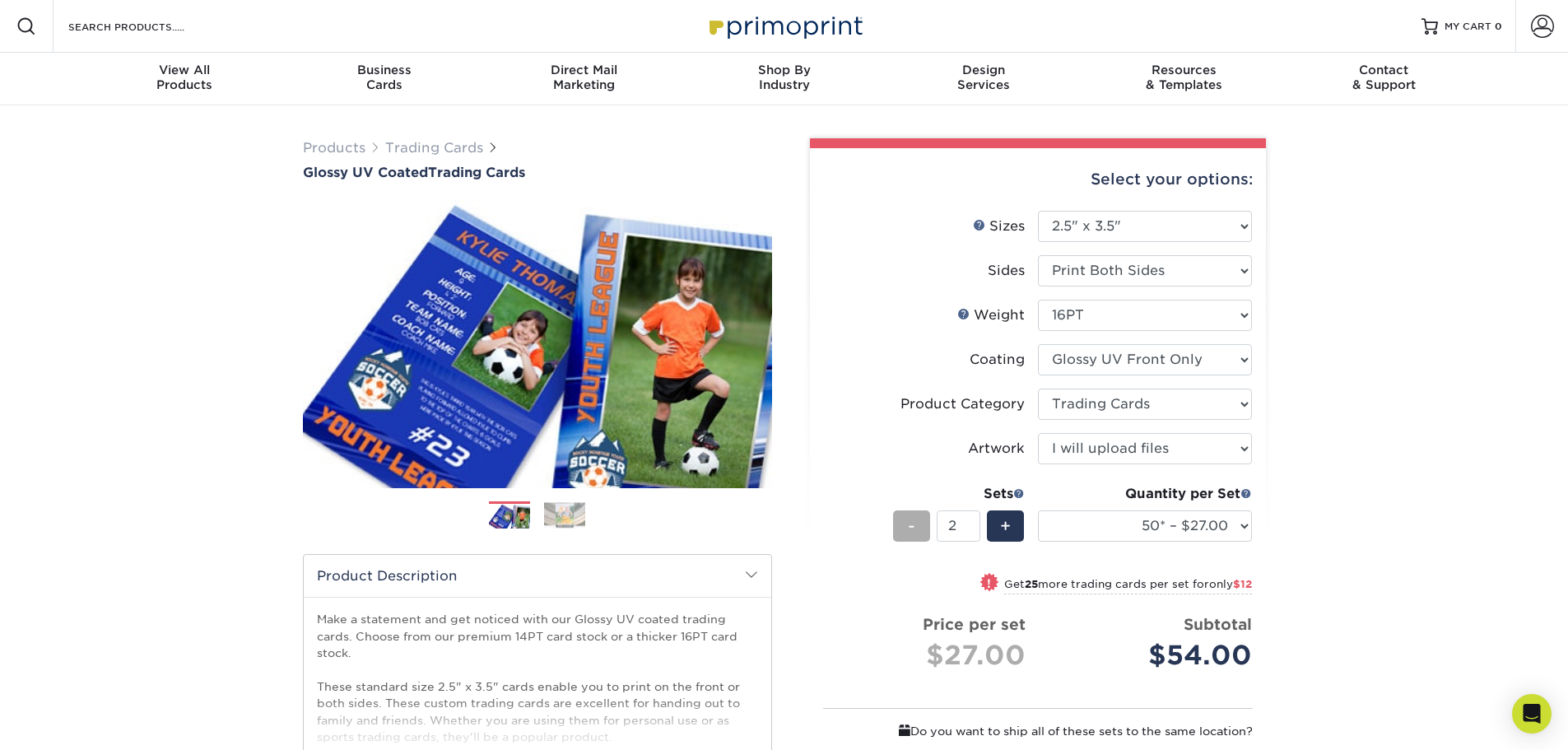
click at [901, 534] on div "-" at bounding box center [911, 526] width 37 height 31
type input "1"
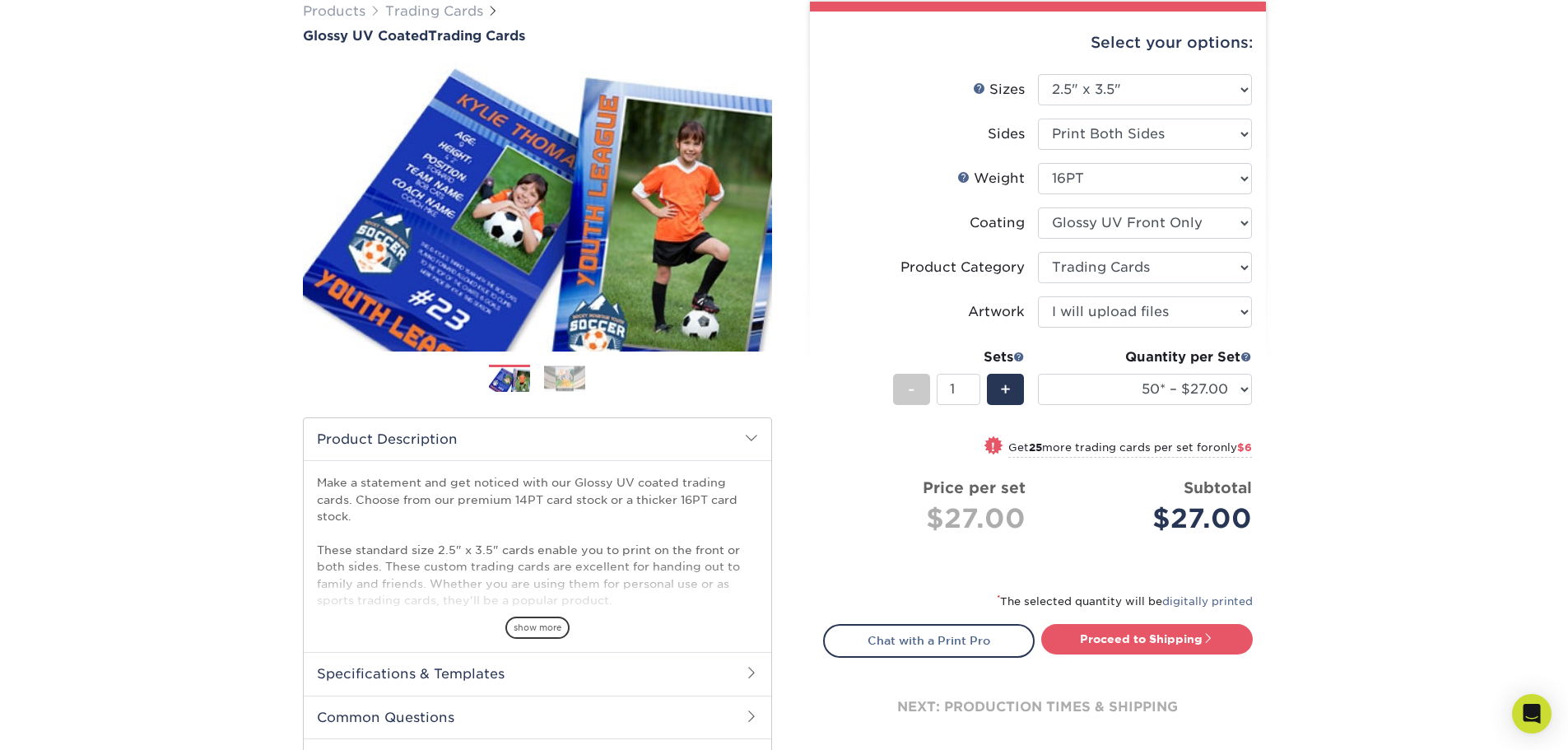
scroll to position [247, 0]
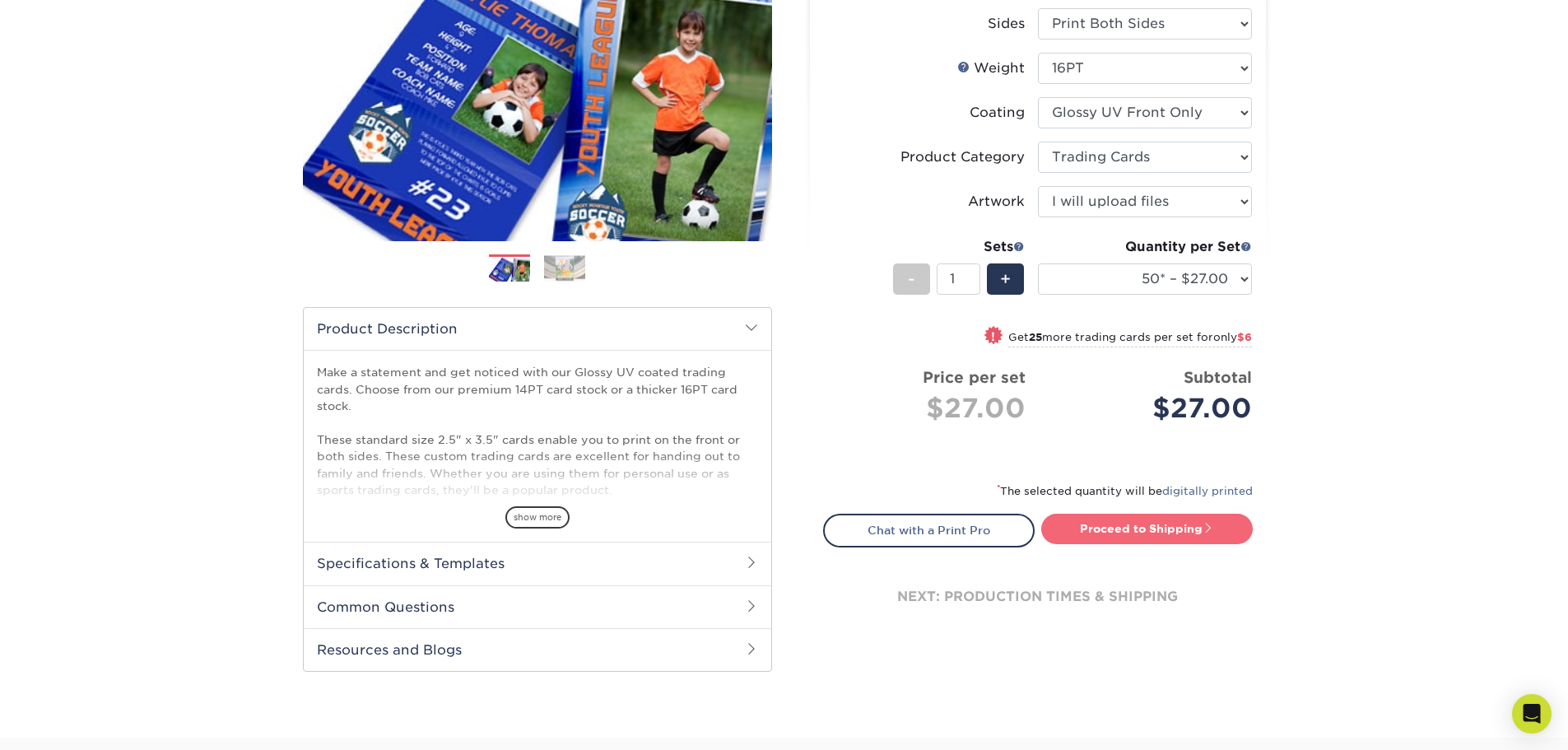
click at [1064, 531] on link "Proceed to Shipping" at bounding box center [1147, 529] width 211 height 29
type input "Set 1"
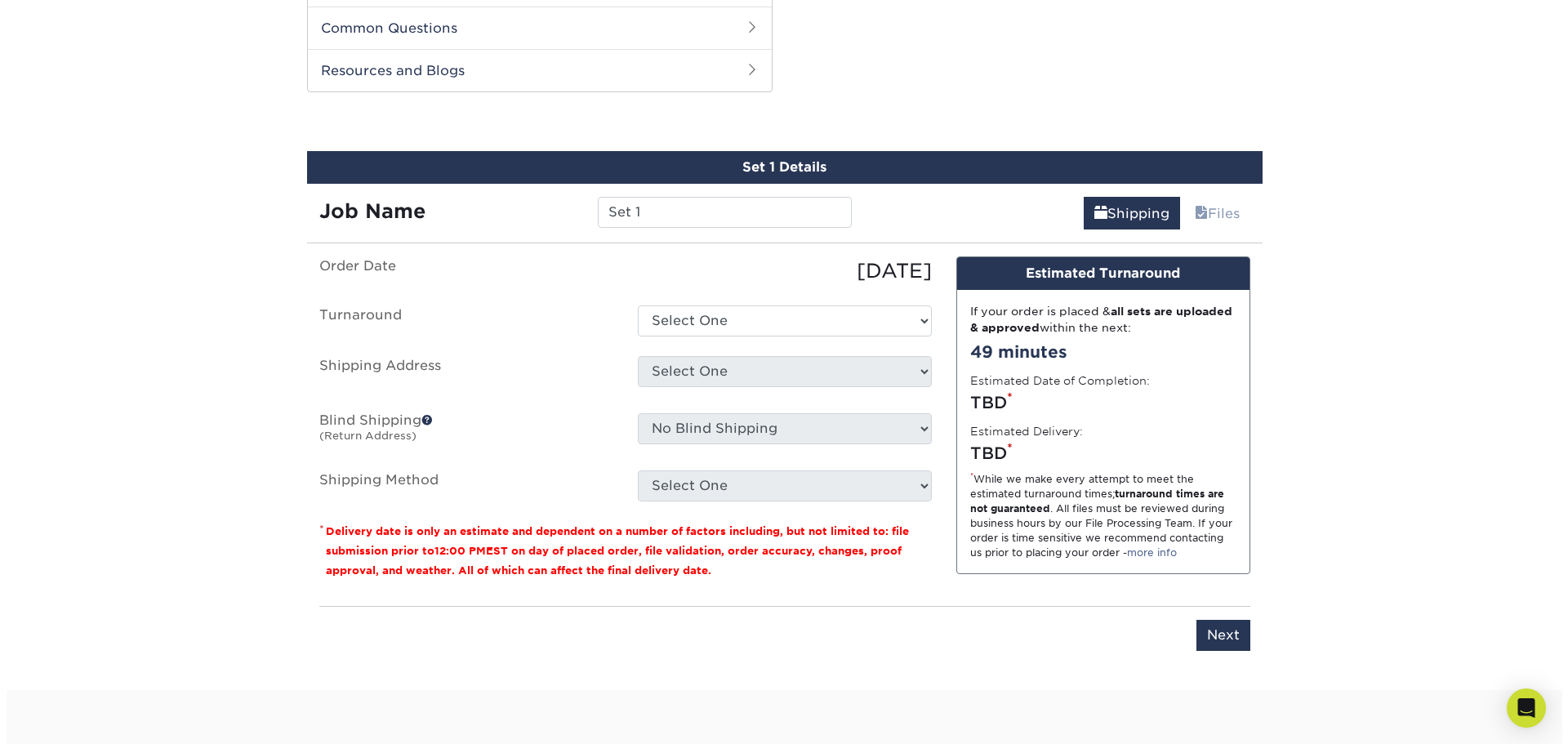
scroll to position [831, 0]
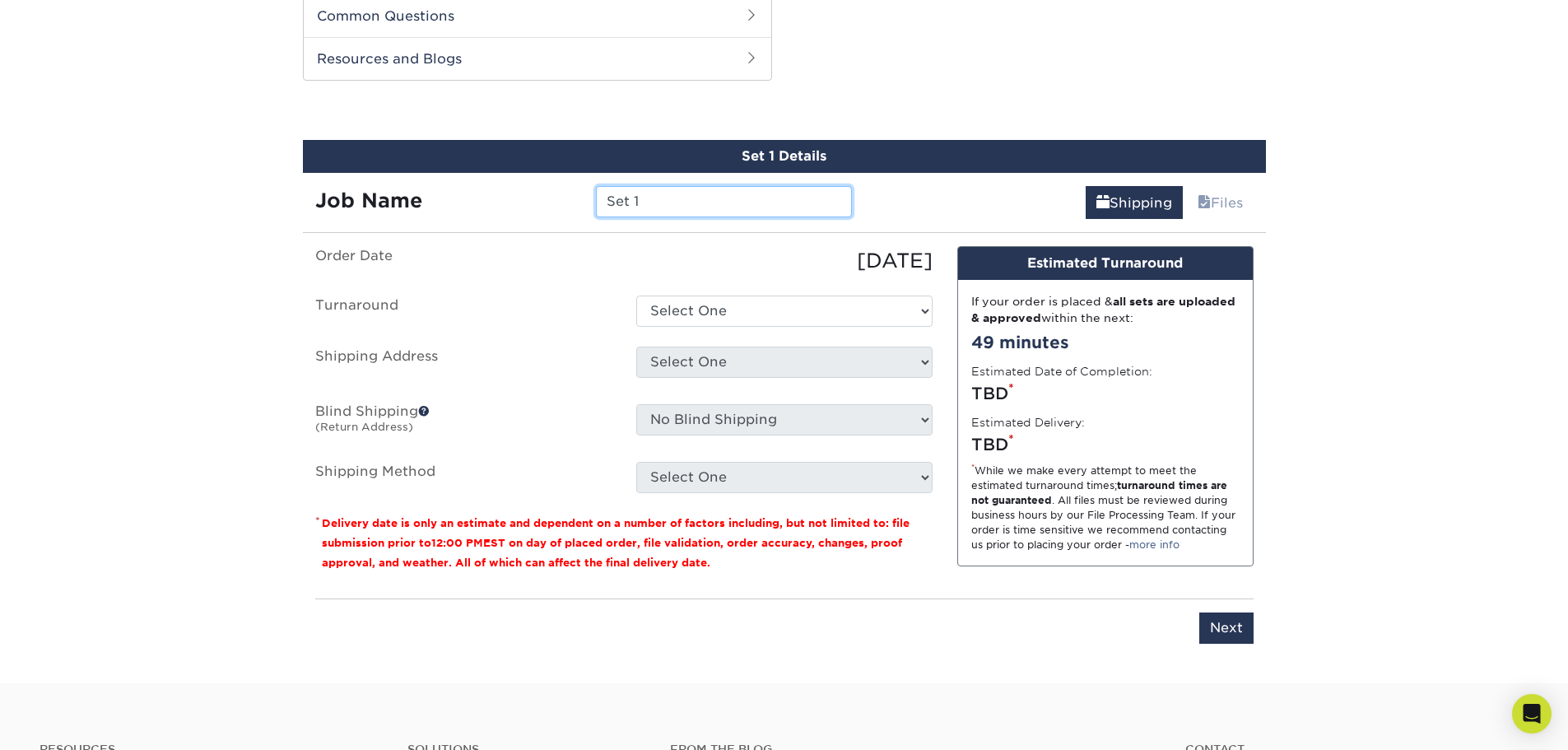
click at [691, 206] on input "Set 1" at bounding box center [723, 202] width 255 height 31
click at [665, 318] on select "Select One 2-4 Business Days 2 Day Next Business Day" at bounding box center [784, 311] width 297 height 31
select select "1ff3bc96-99df-4433-8225-83c86fce820d"
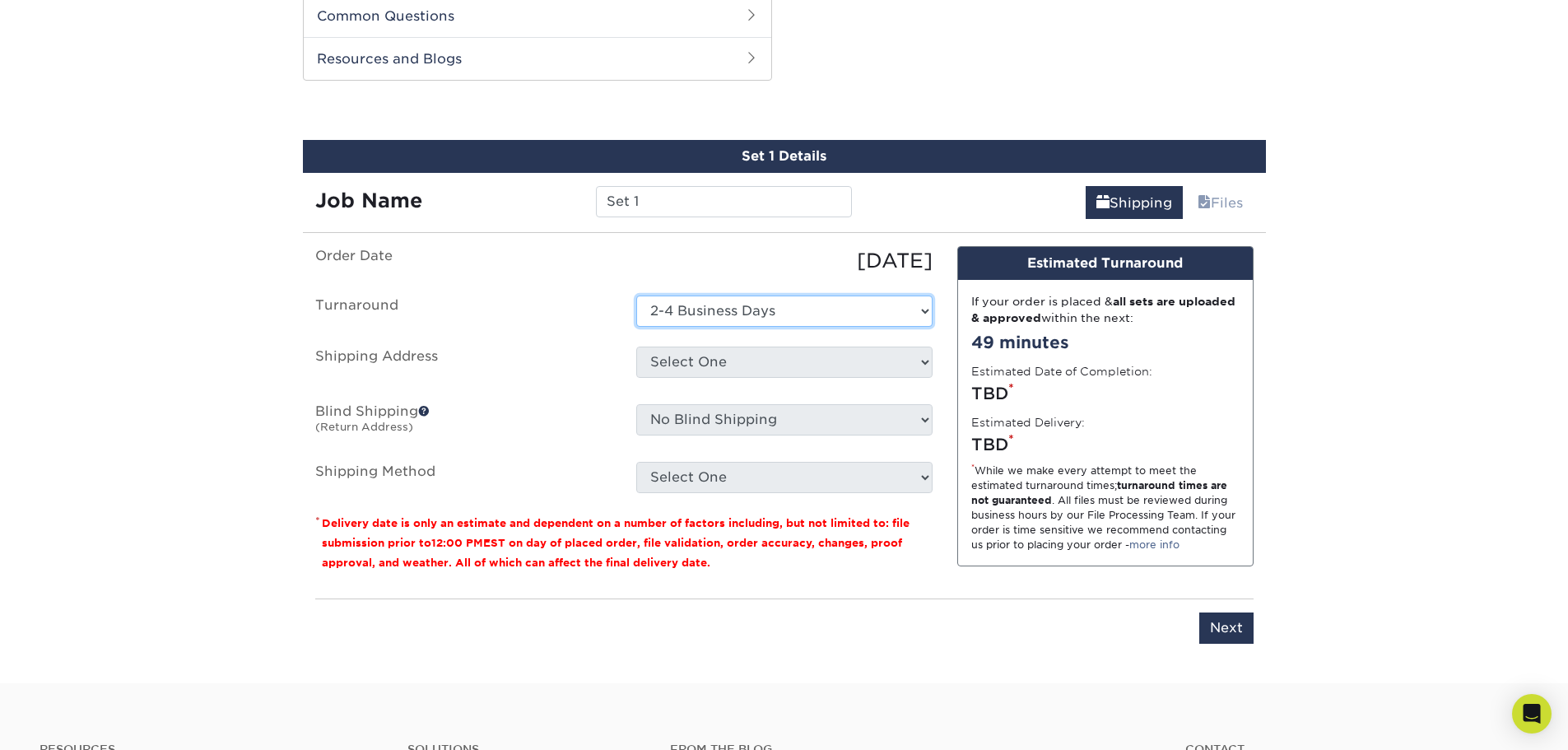
click at [636, 296] on select "Select One 2-4 Business Days 2 Day Next Business Day" at bounding box center [784, 311] width 297 height 31
click at [707, 355] on select "Select One + Add New Address - Login" at bounding box center [784, 362] width 297 height 31
select select "newaddress"
click at [636, 347] on select "Select One + Add New Address - Login" at bounding box center [784, 362] width 297 height 31
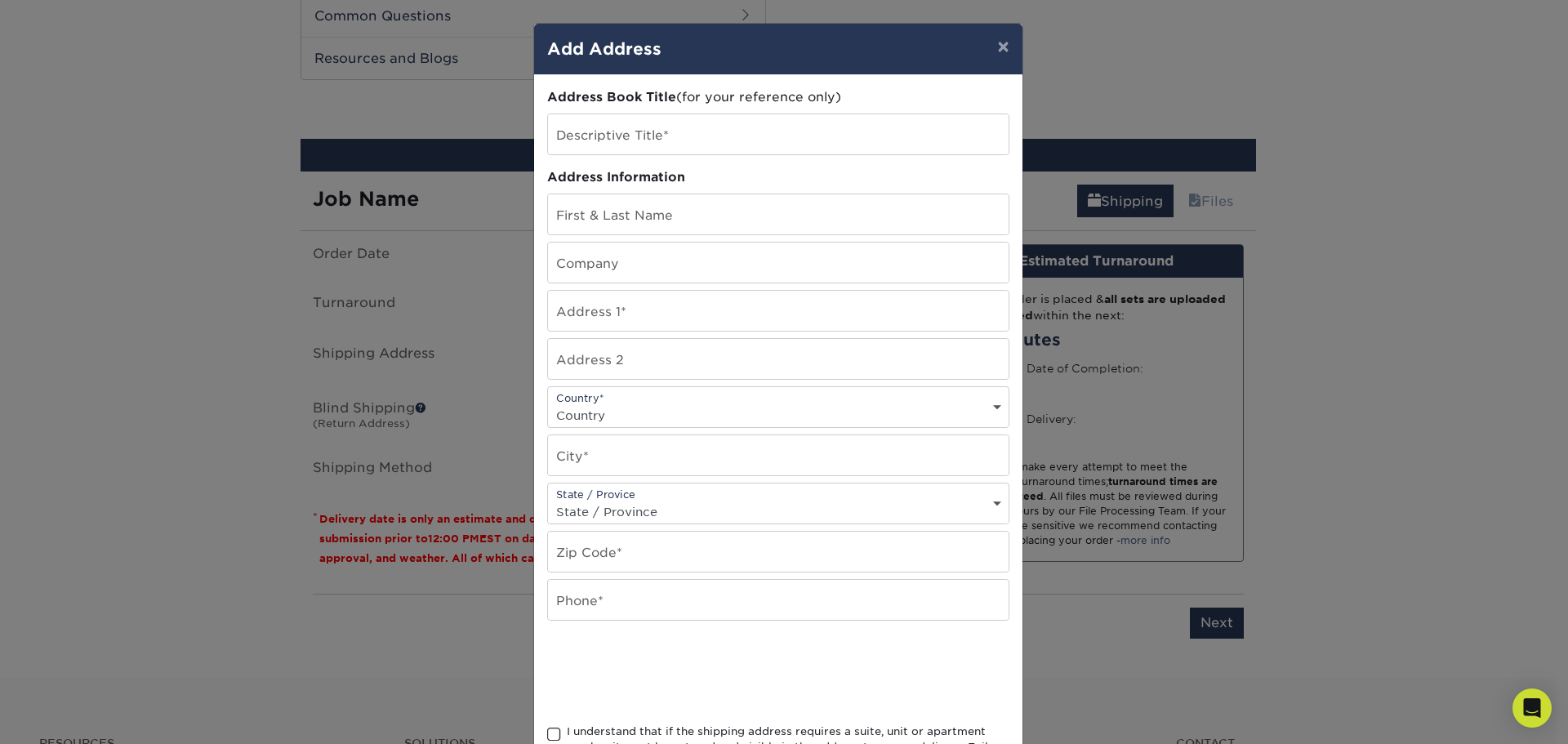
click at [598, 156] on div "Address Book Title (for your reference only) Descriptive Title* Address Informa…" at bounding box center [778, 441] width 462 height 705
click at [599, 140] on input "text" at bounding box center [778, 134] width 460 height 40
type input "Home"
type input "Tyler Billen"
type input "2608 Ripple Creek Ln"
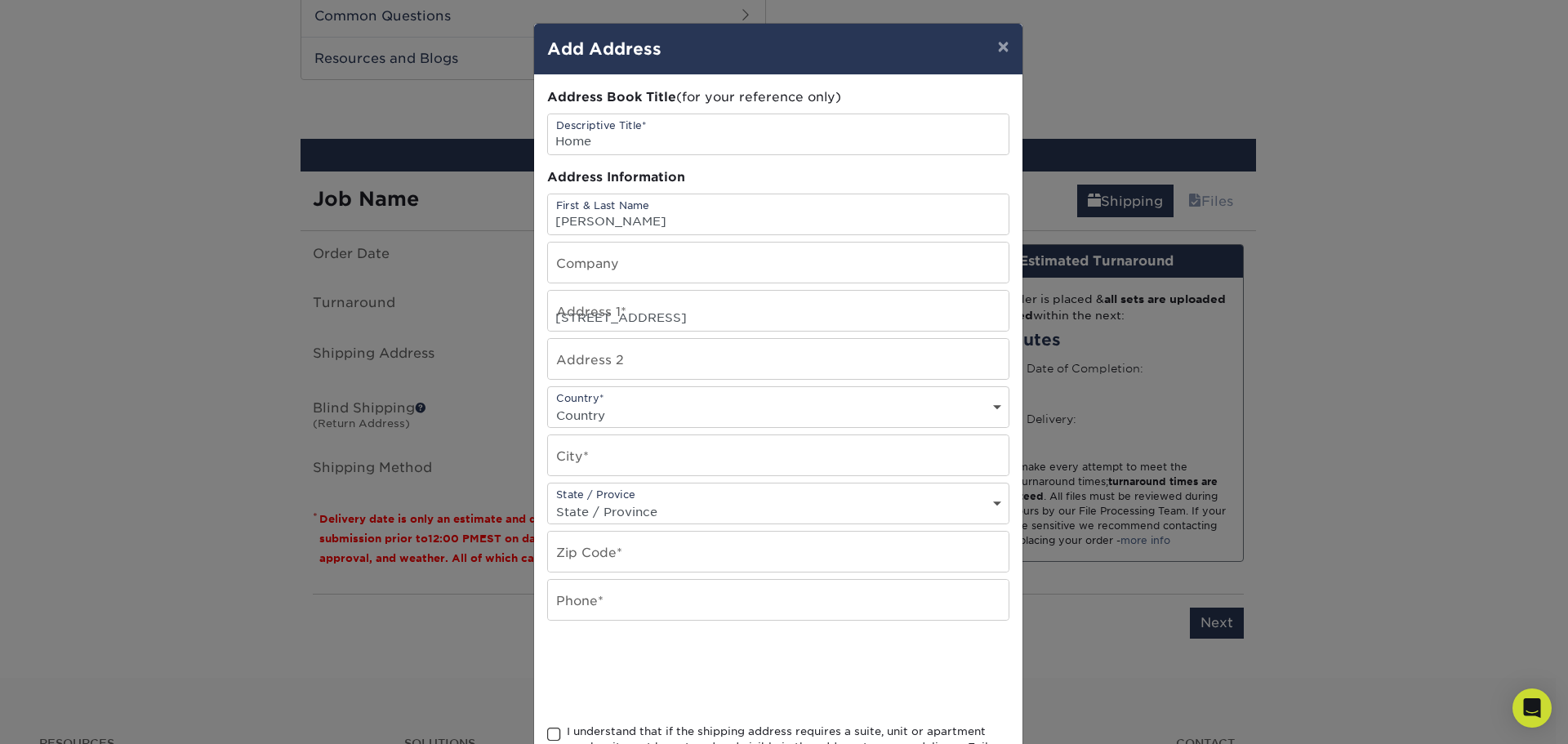
select select "US"
type input "Edmond"
select select "OK"
type input "73012"
type input "4052048742"
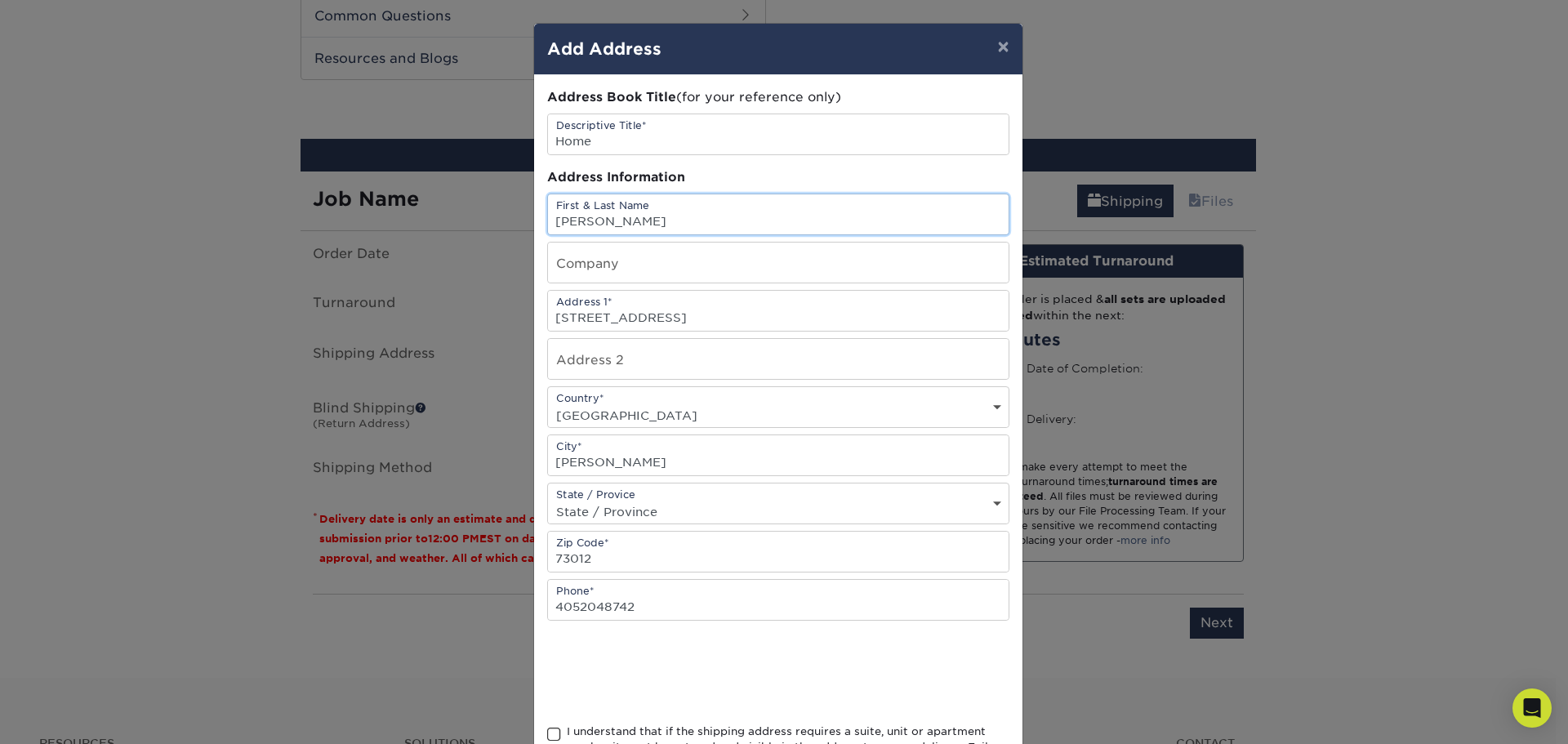
scroll to position [144, 0]
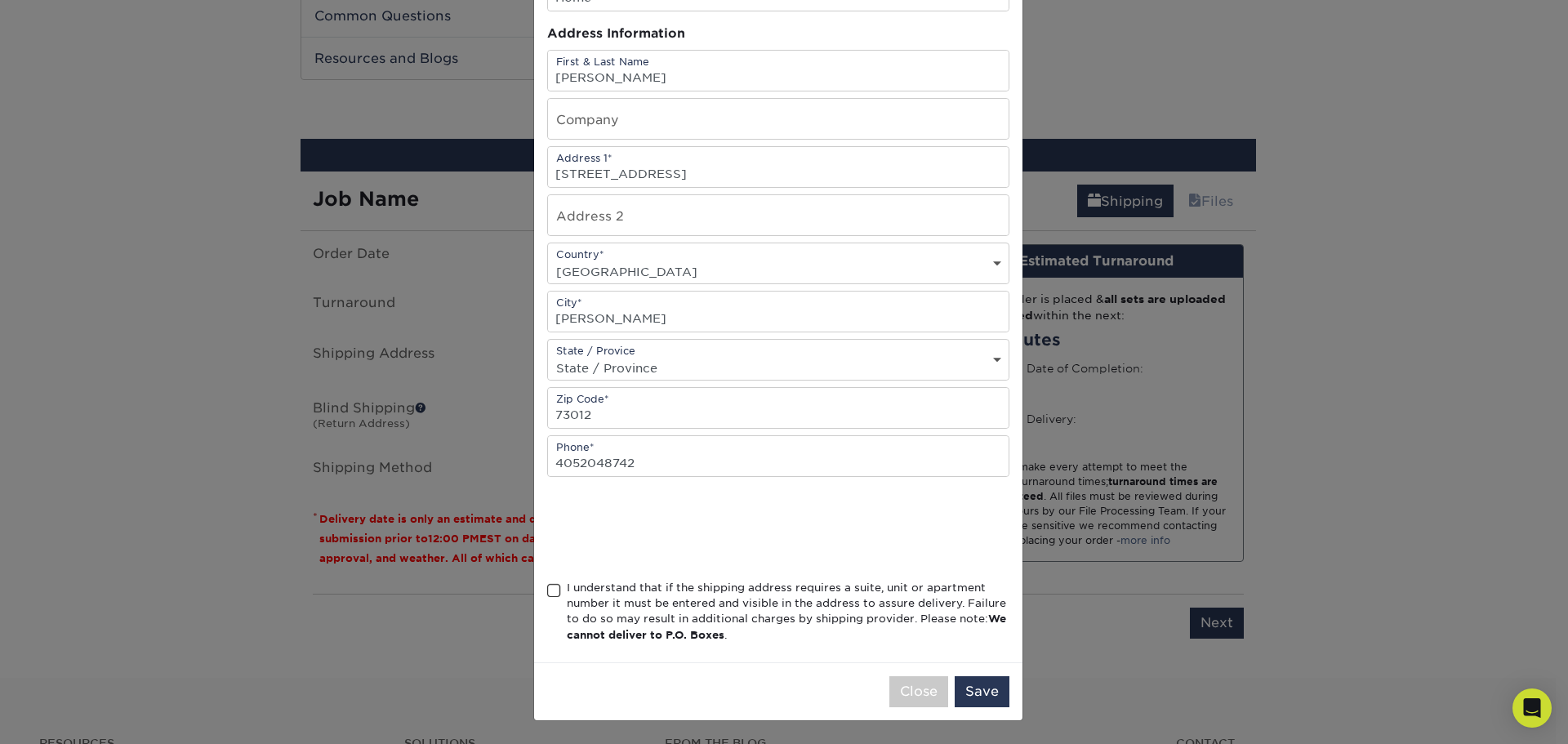
click at [585, 601] on div "I understand that if the shipping address requires a suite, unit or apartment n…" at bounding box center [789, 612] width 443 height 64
click at [0, 0] on input "I understand that if the shipping address requires a suite, unit or apartment n…" at bounding box center [0, 0] width 0 height 0
click at [968, 694] on button "Save" at bounding box center [982, 692] width 54 height 31
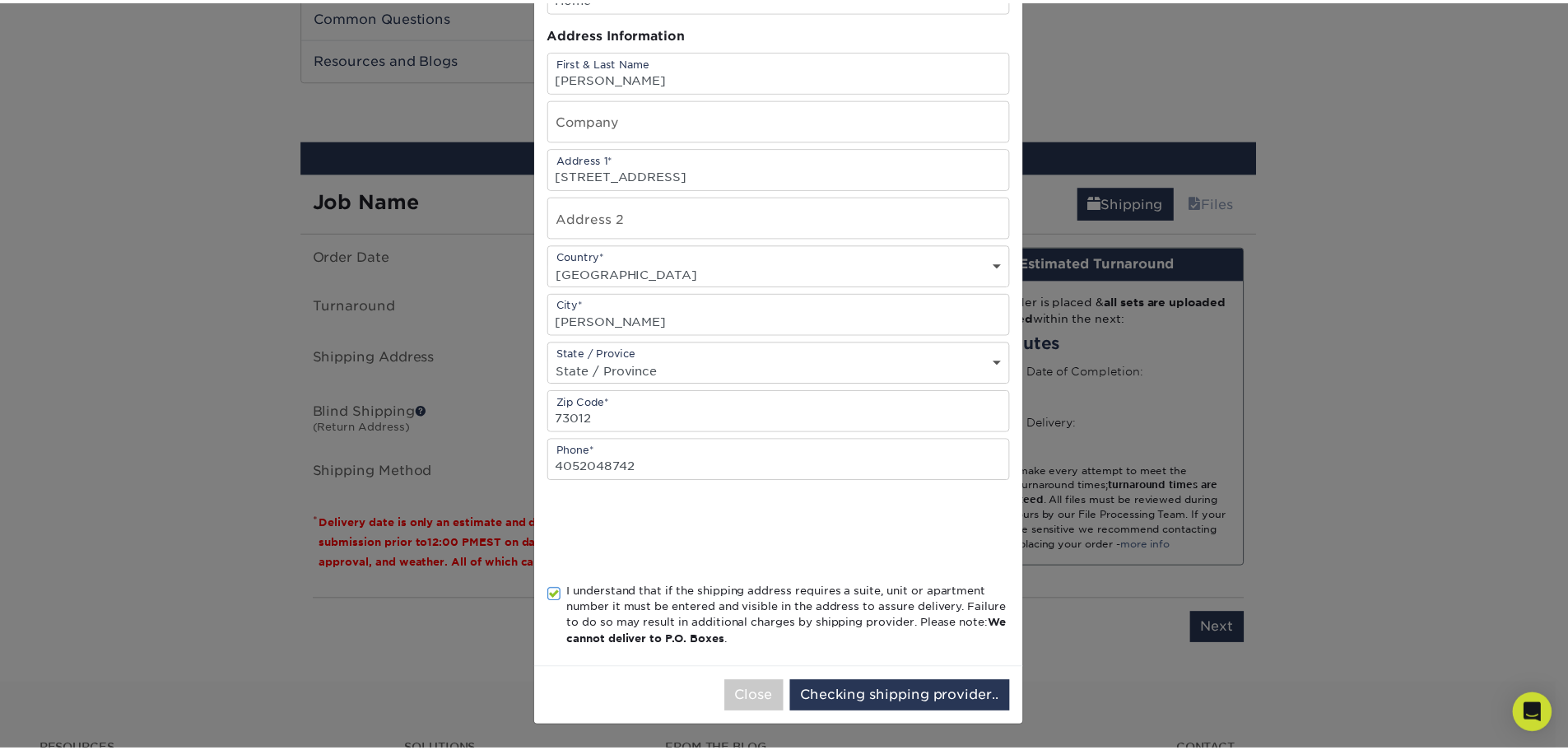
scroll to position [0, 0]
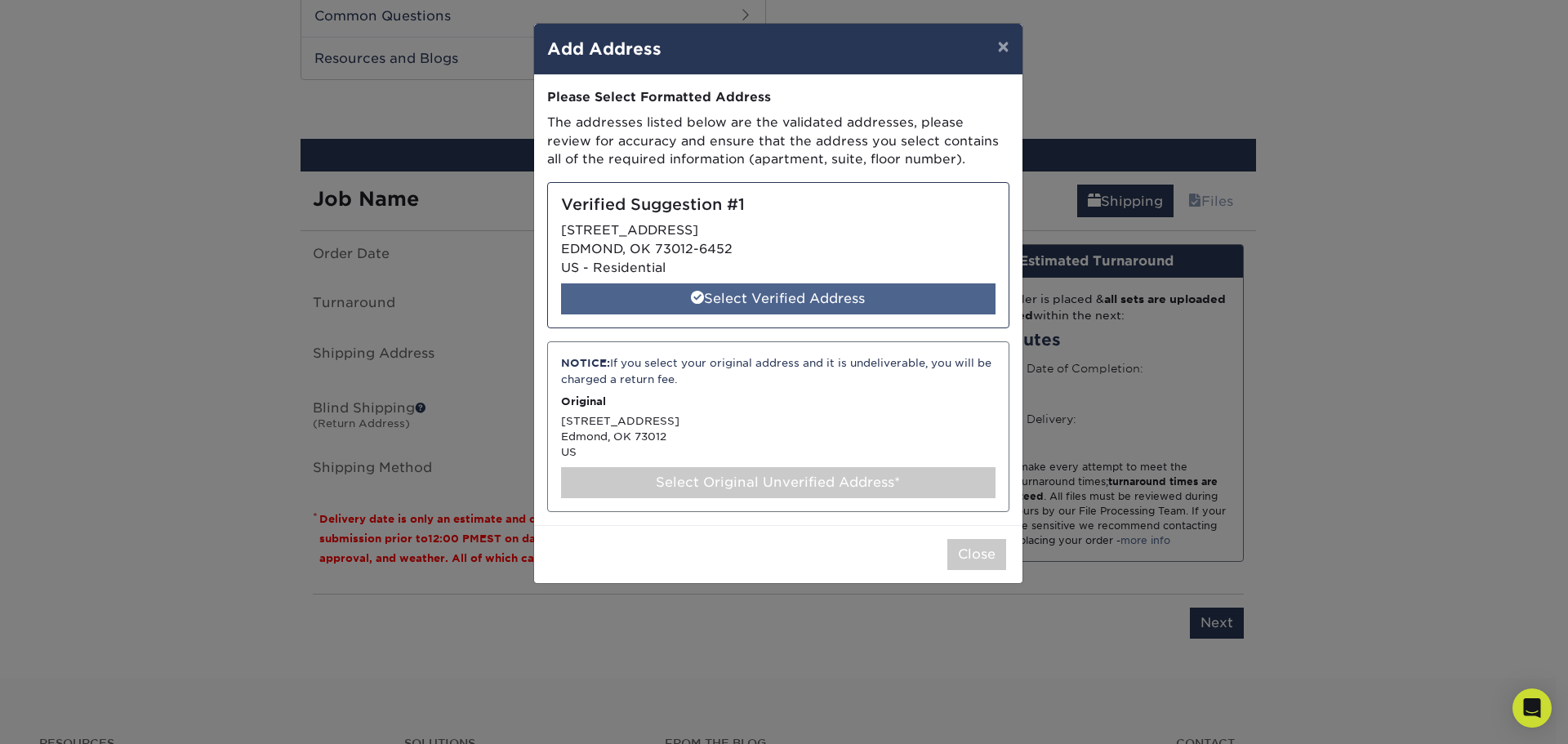
click at [811, 304] on div "Select Verified Address" at bounding box center [778, 299] width 434 height 31
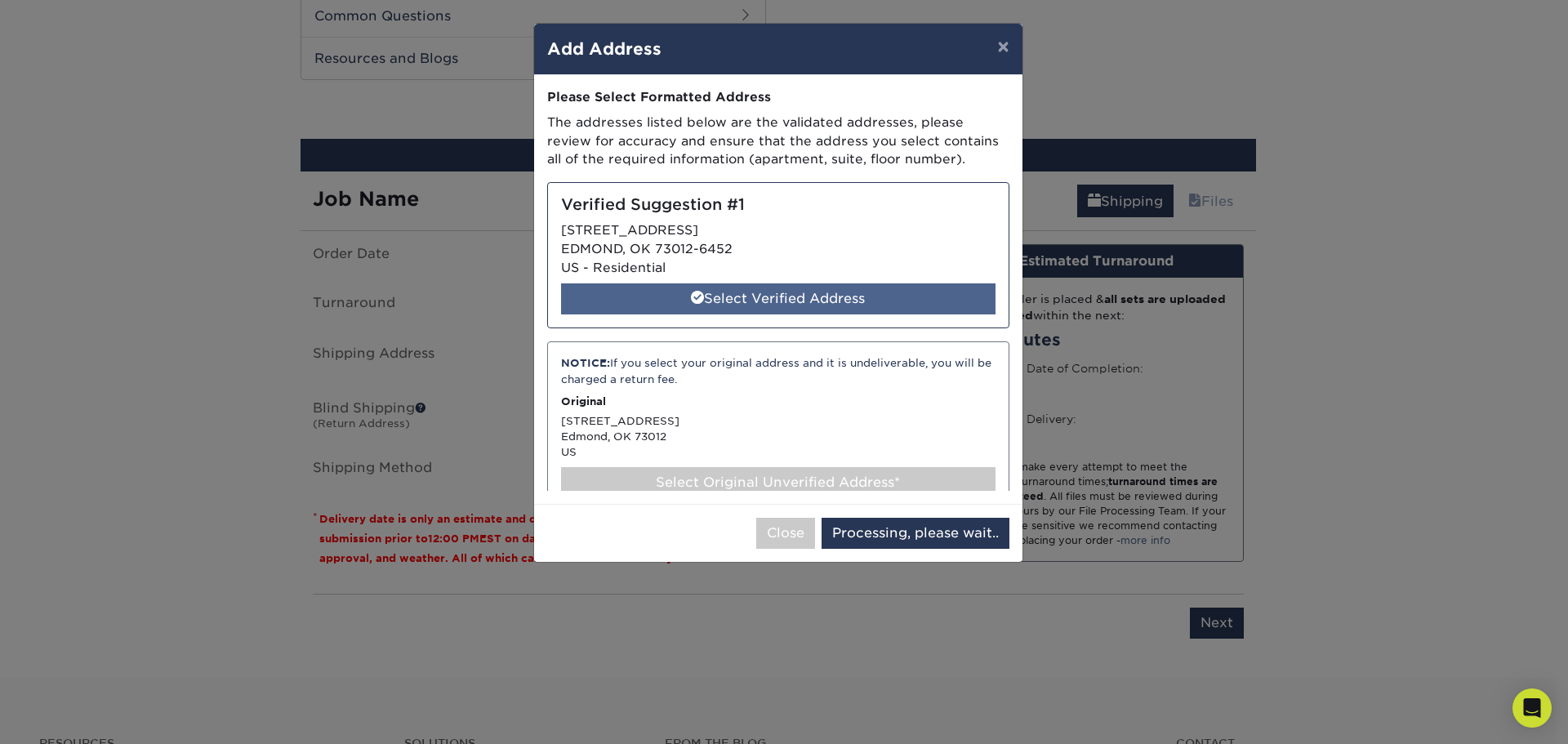
select select "286905"
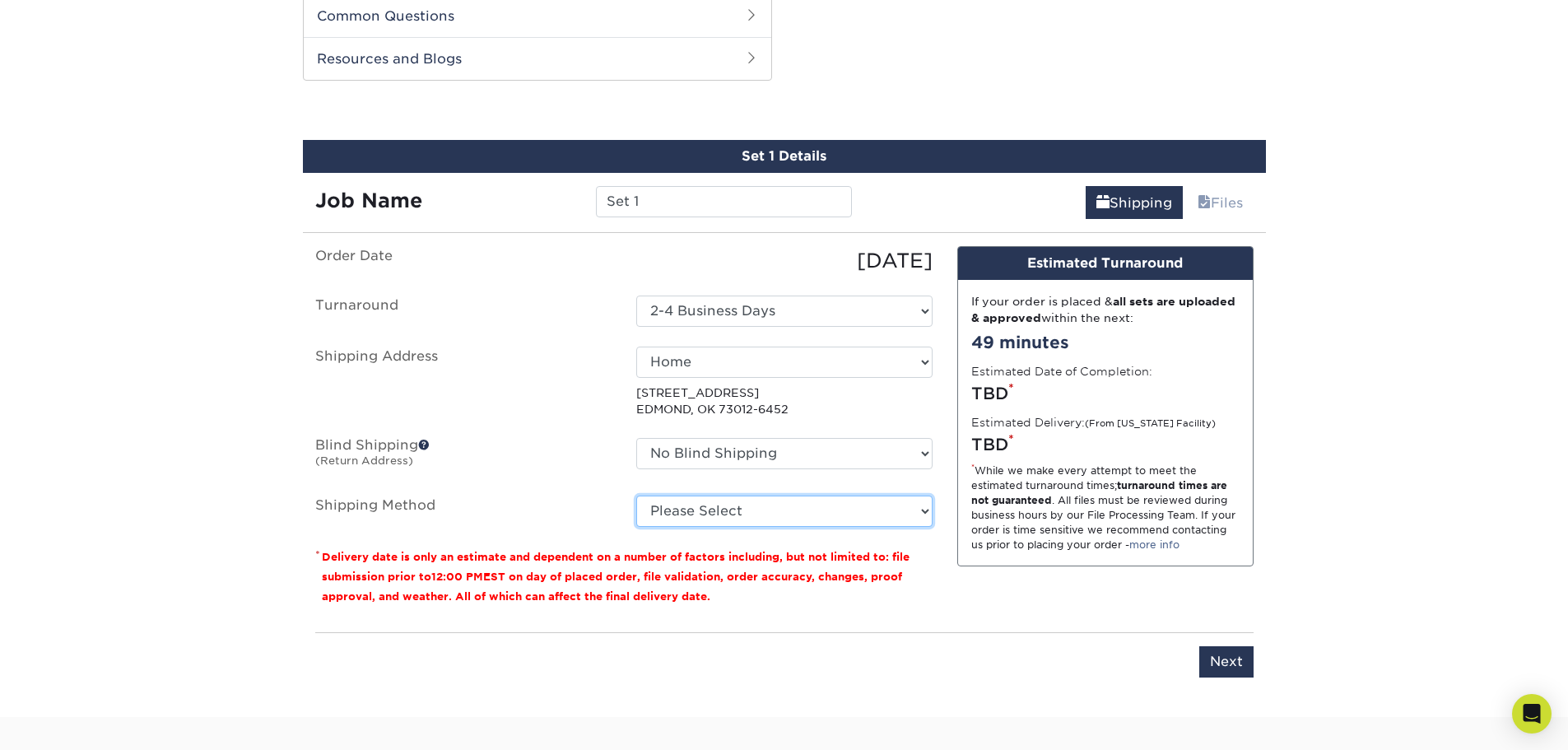
click at [912, 514] on select "Please Select 3 Day Shipping Service (+$16.68) Ground Shipping (+$16.91) 2 Day …" at bounding box center [784, 511] width 297 height 31
select select "12"
click at [636, 495] on select "Please Select 3 Day Shipping Service (+$16.68) Ground Shipping (+$16.91) 2 Day …" at bounding box center [784, 511] width 297 height 31
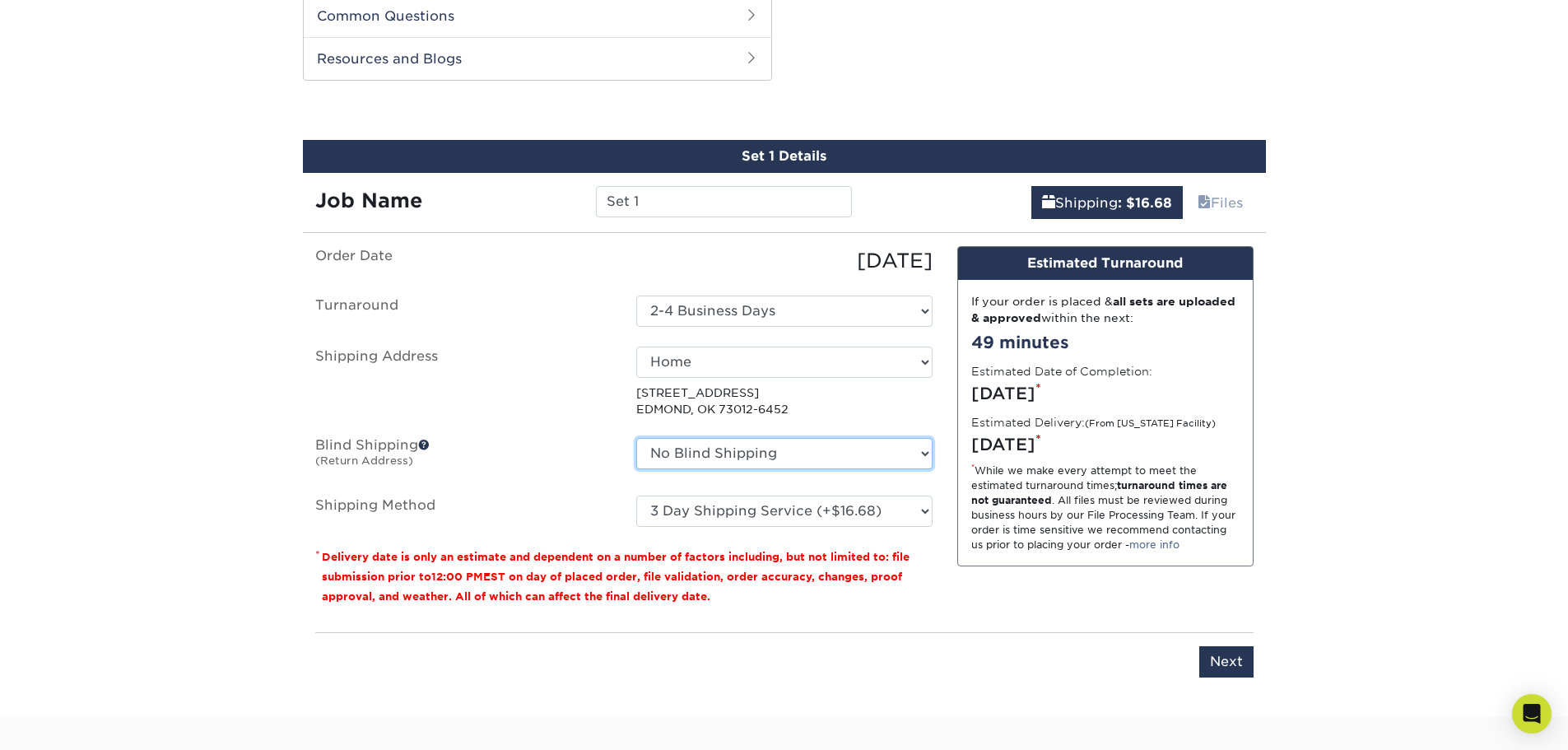
click at [853, 467] on select "No Blind Shipping + Add New Address" at bounding box center [784, 453] width 297 height 31
click at [864, 450] on select "No Blind Shipping + Add New Address" at bounding box center [784, 453] width 297 height 31
click at [1225, 654] on input "Next" at bounding box center [1225, 662] width 54 height 31
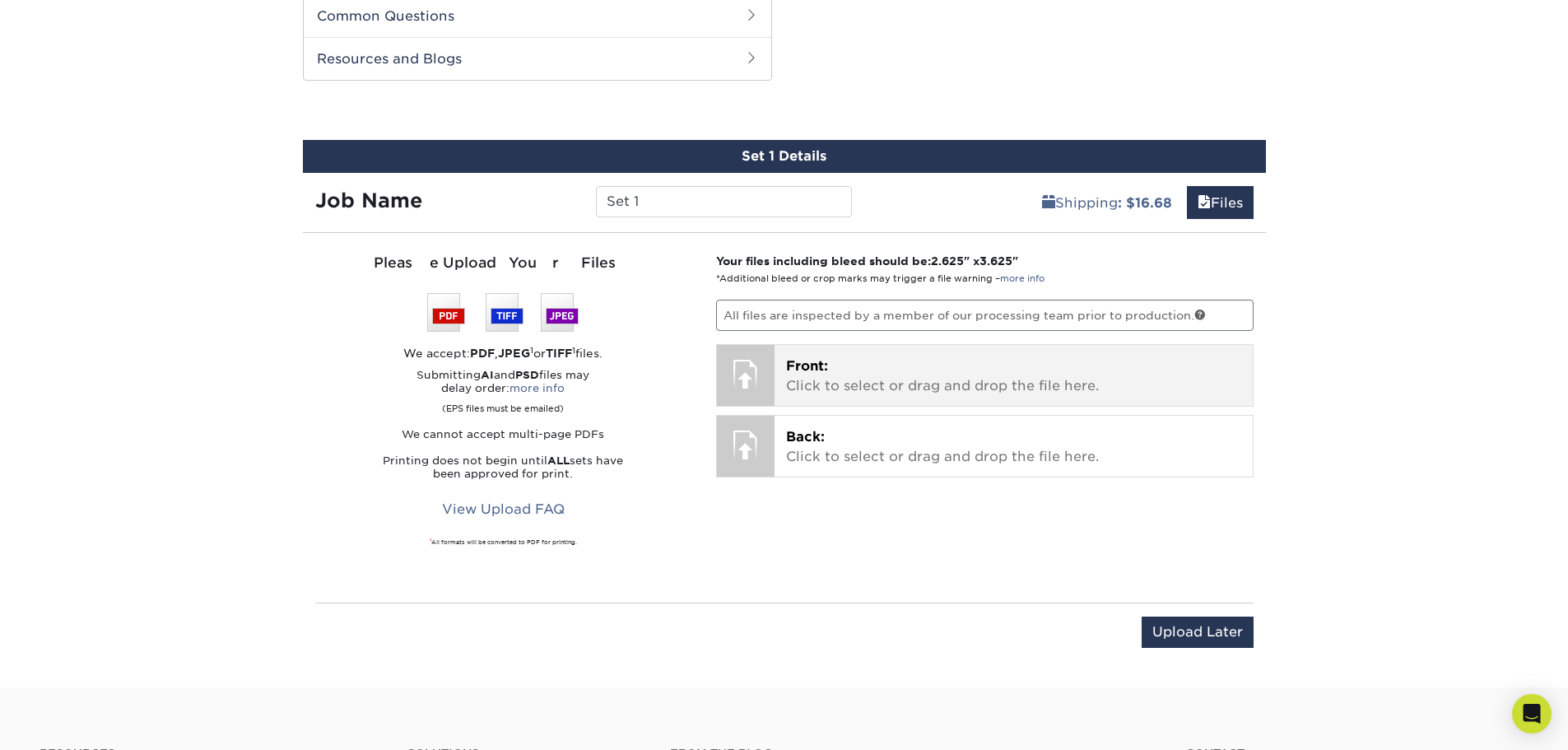
click at [863, 383] on p "Front: Click to select or drag and drop the file here." at bounding box center [1013, 376] width 455 height 39
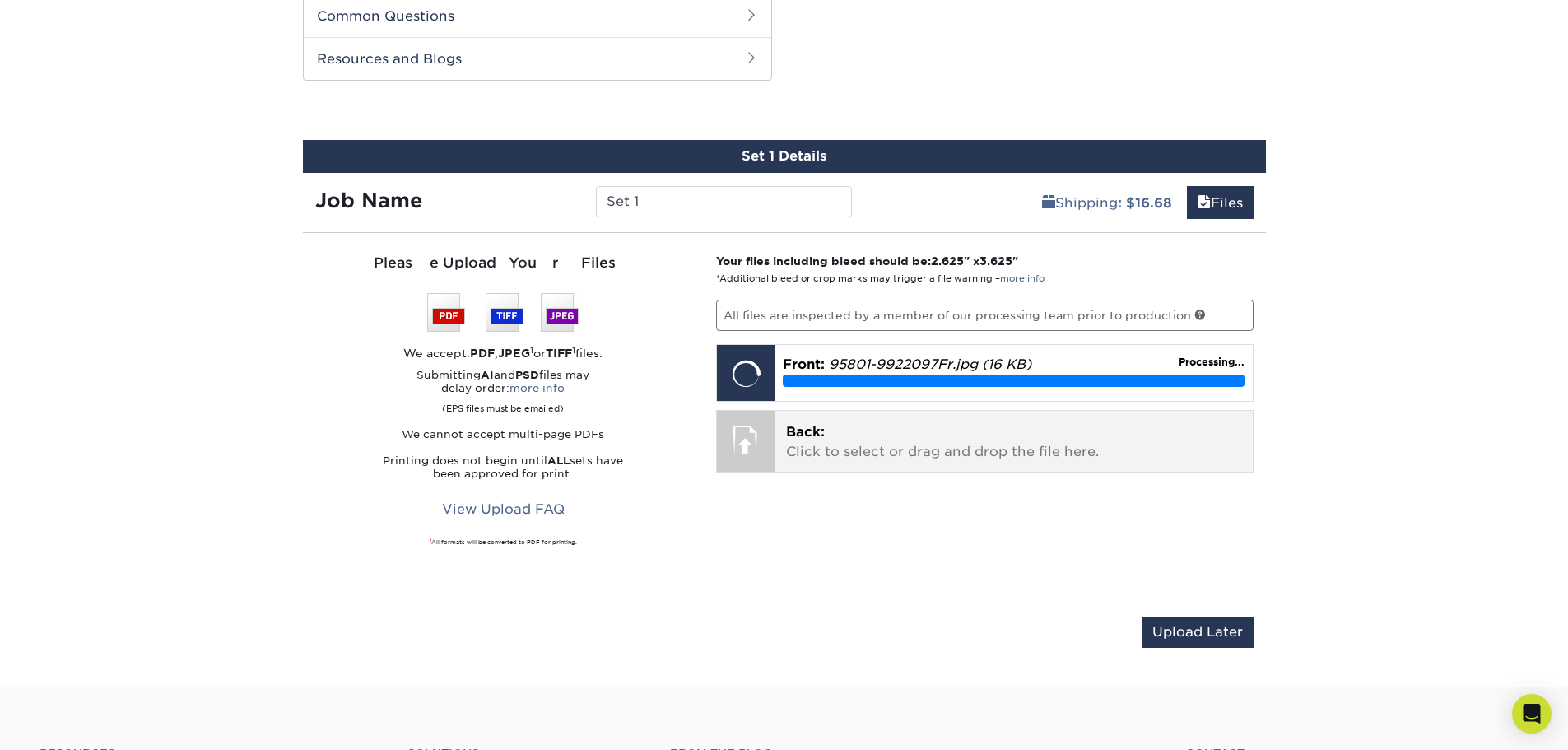
click at [786, 443] on p "Back: Click to select or drag and drop the file here." at bounding box center [1013, 442] width 455 height 39
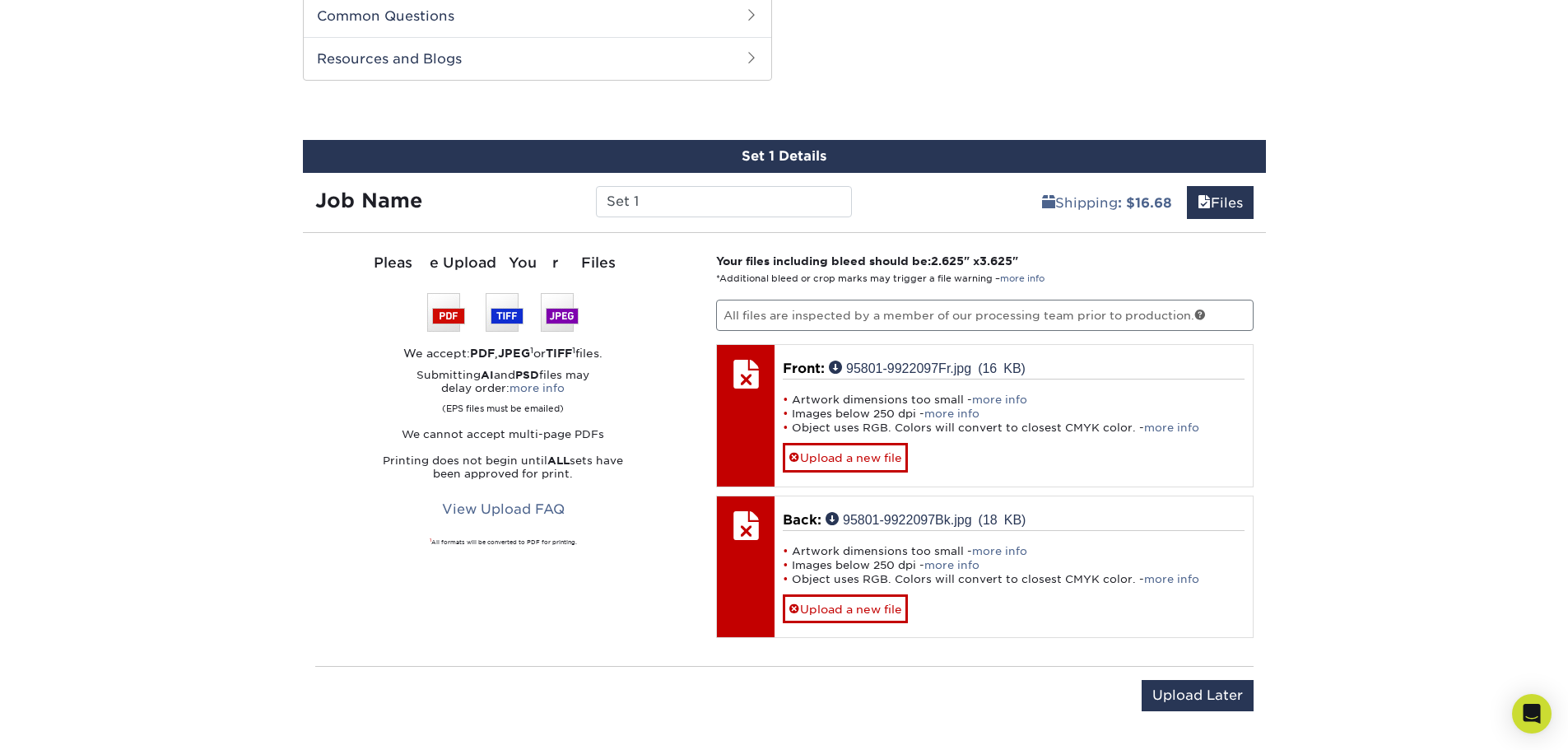
click at [726, 303] on p "All files are inspected by a member of our processing team prior to production." at bounding box center [984, 315] width 537 height 31
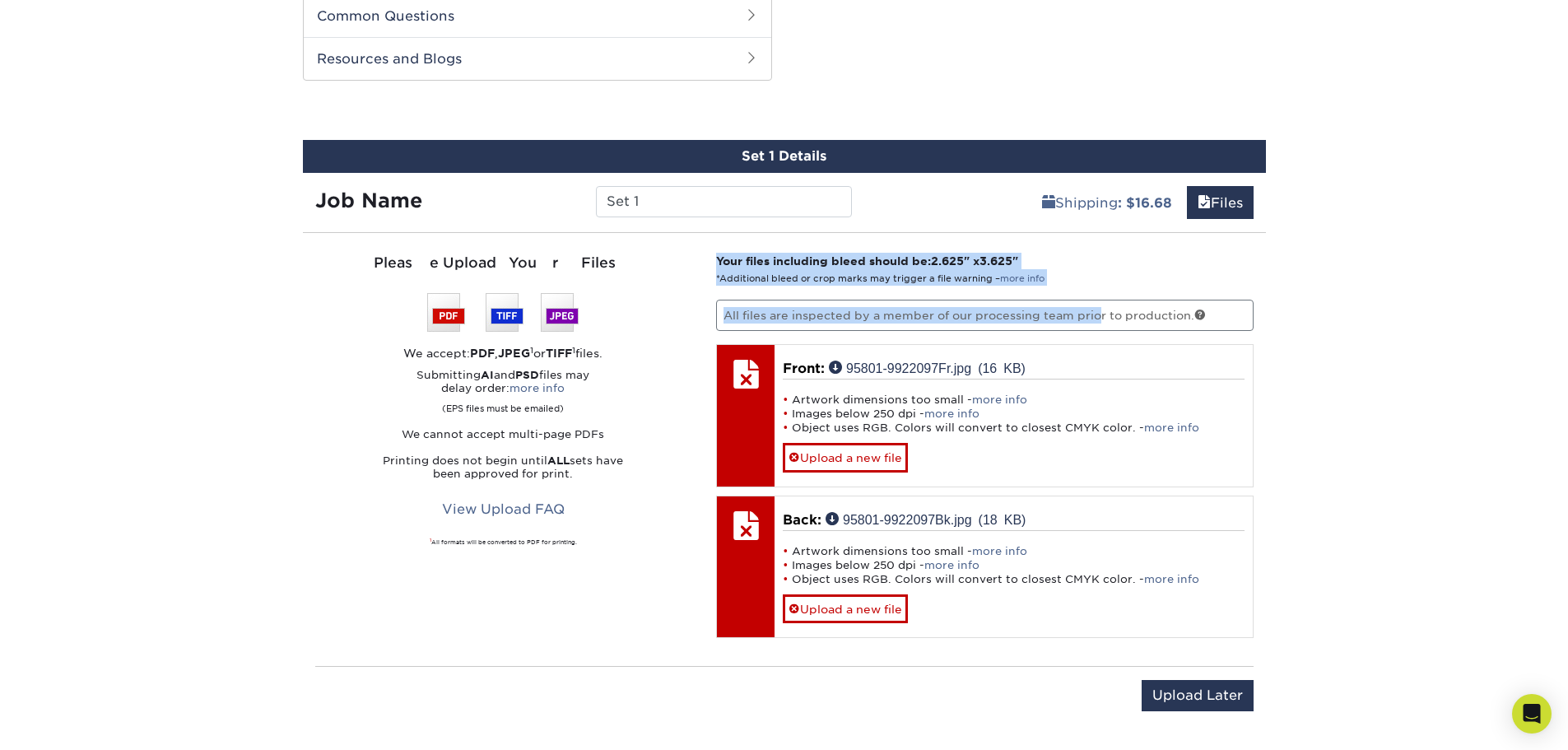
drag, startPoint x: 714, startPoint y: 265, endPoint x: 1042, endPoint y: 288, distance: 328.8
click at [1042, 288] on div "Your files including bleed should be: 2.625 " x 3.625 " *Additional bleed or cr…" at bounding box center [985, 449] width 562 height 394
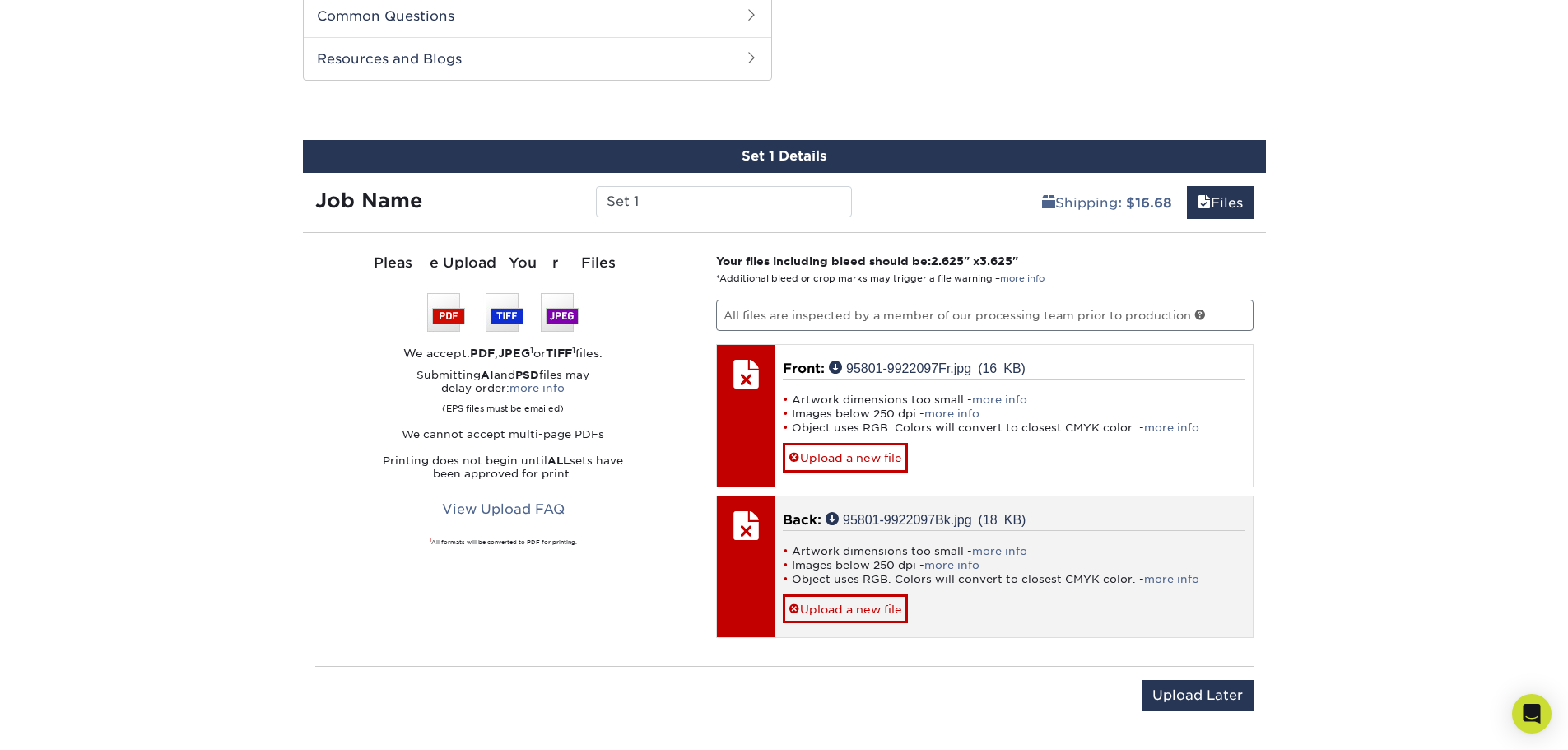
click at [851, 590] on div "Artwork dimensions too small - more info Images below 250 dpi - more info Objec…" at bounding box center [1014, 576] width 462 height 93
click at [835, 606] on link "Upload a new file" at bounding box center [846, 608] width 125 height 28
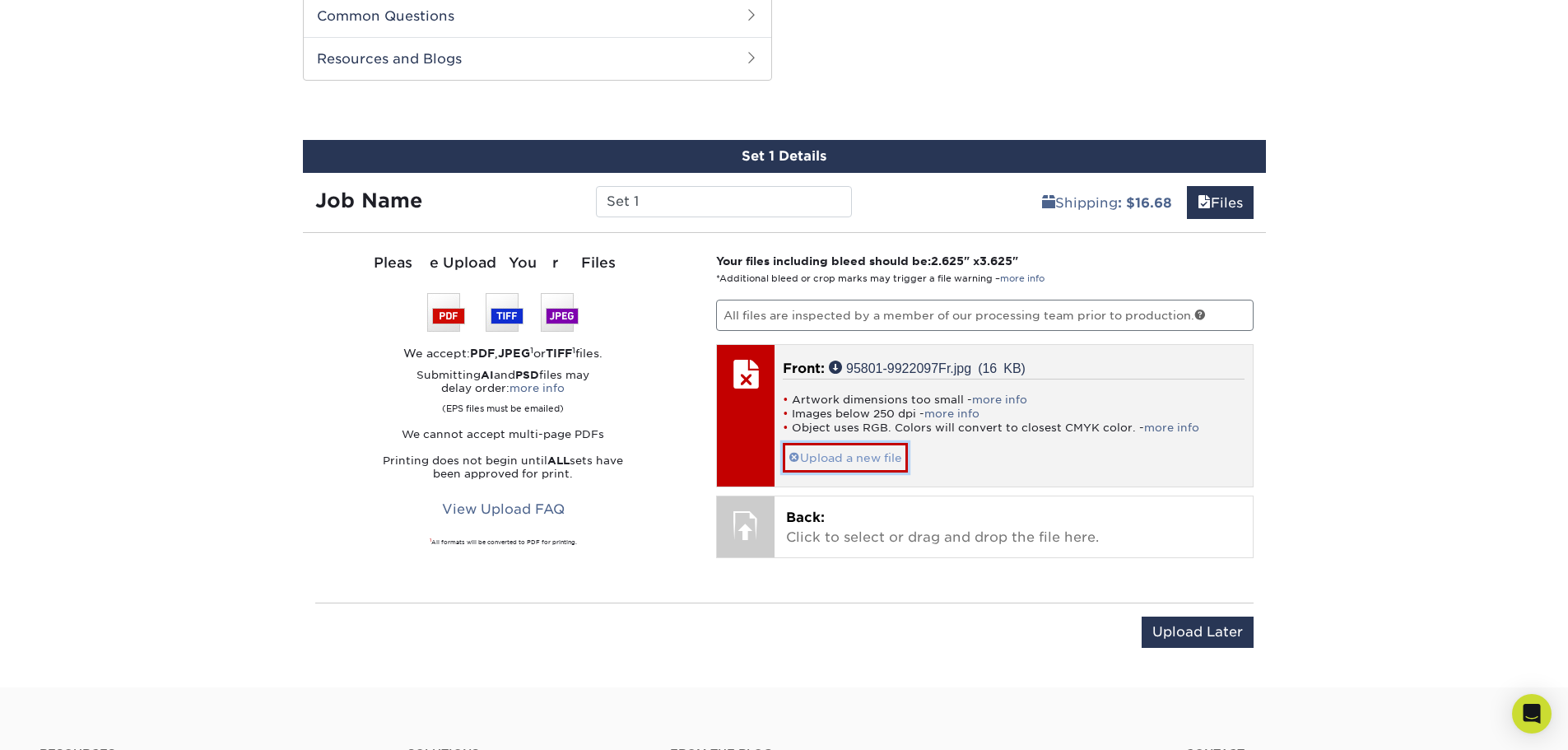
click at [839, 459] on link "Upload a new file" at bounding box center [846, 456] width 125 height 28
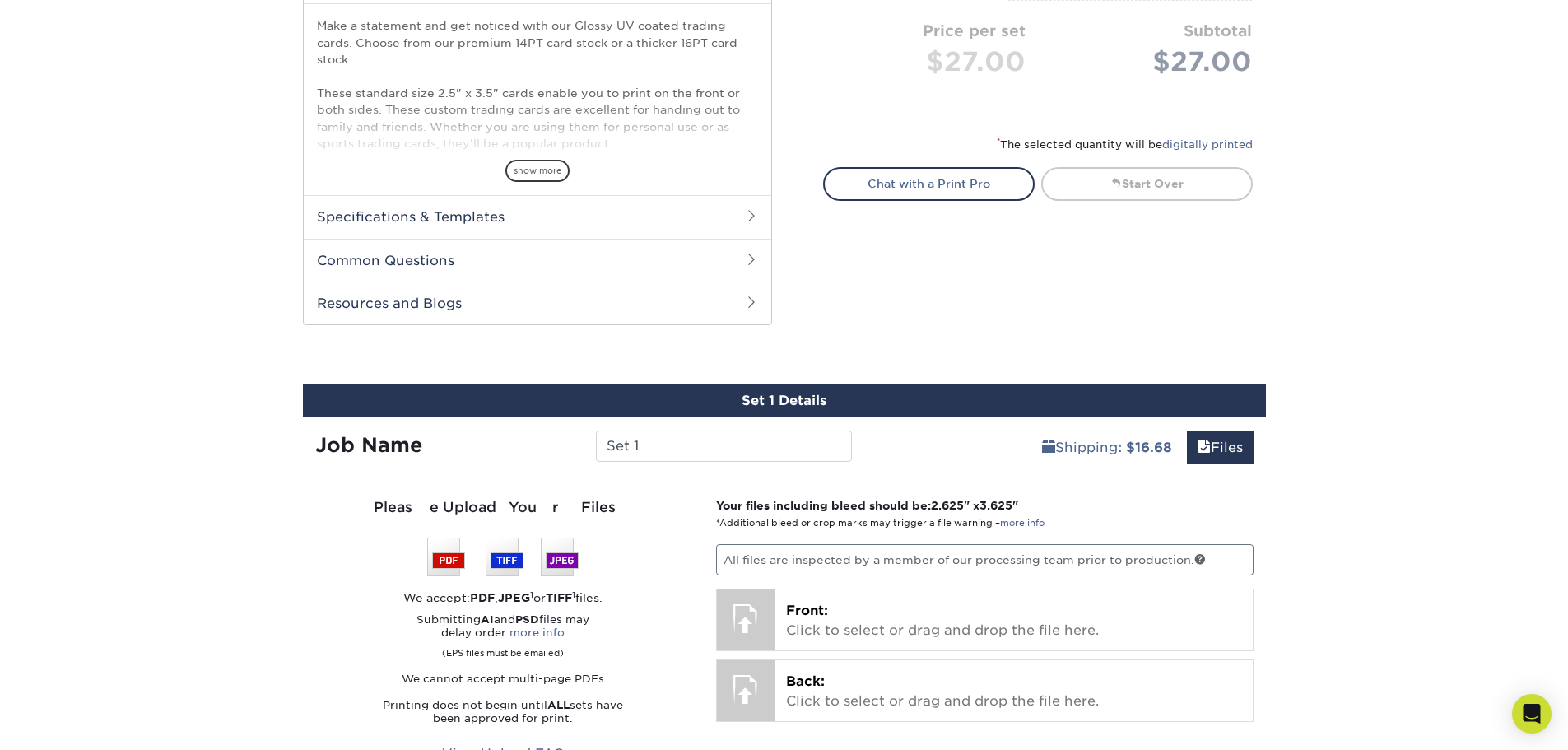
scroll to position [591, 0]
